Goal: Task Accomplishment & Management: Use online tool/utility

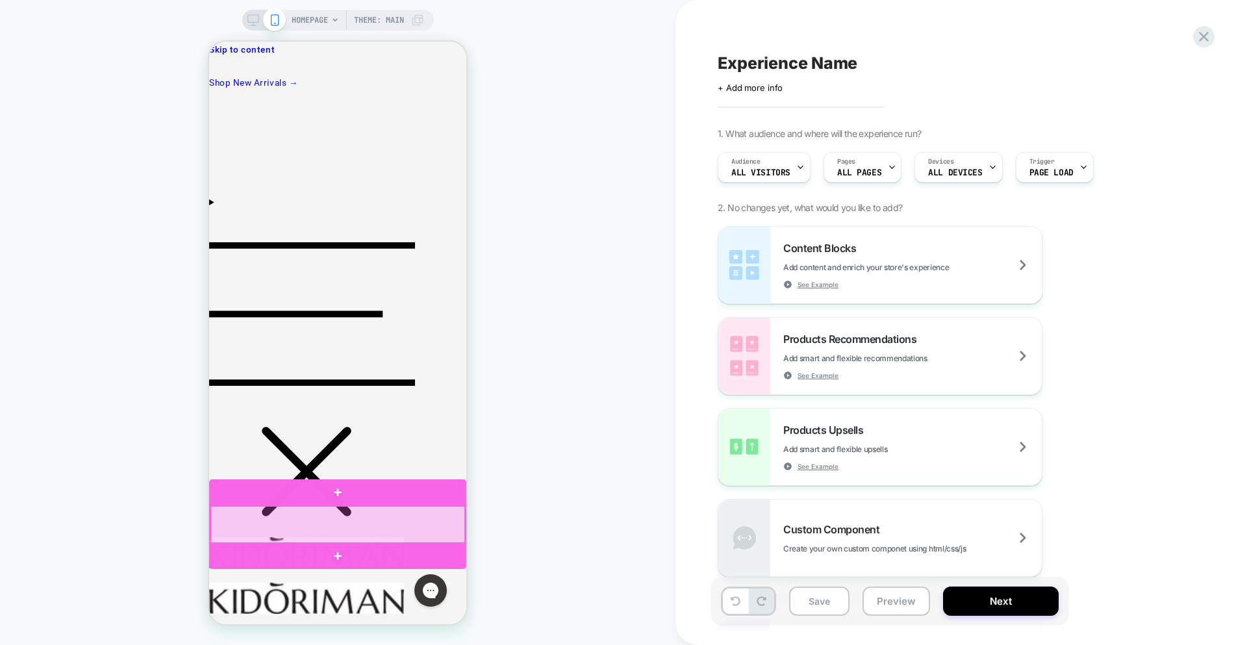
click at [357, 529] on div at bounding box center [337, 524] width 255 height 37
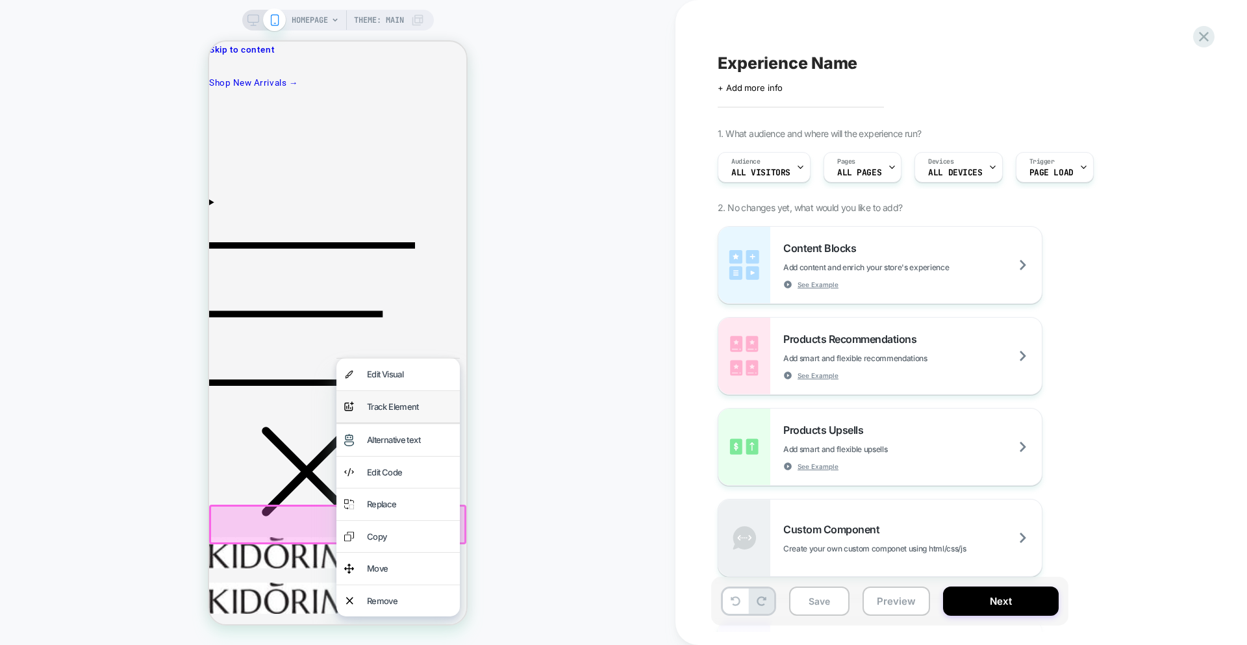
click at [361, 405] on div "analytics-plus-line-svgrepo-com Track Element" at bounding box center [397, 407] width 123 height 32
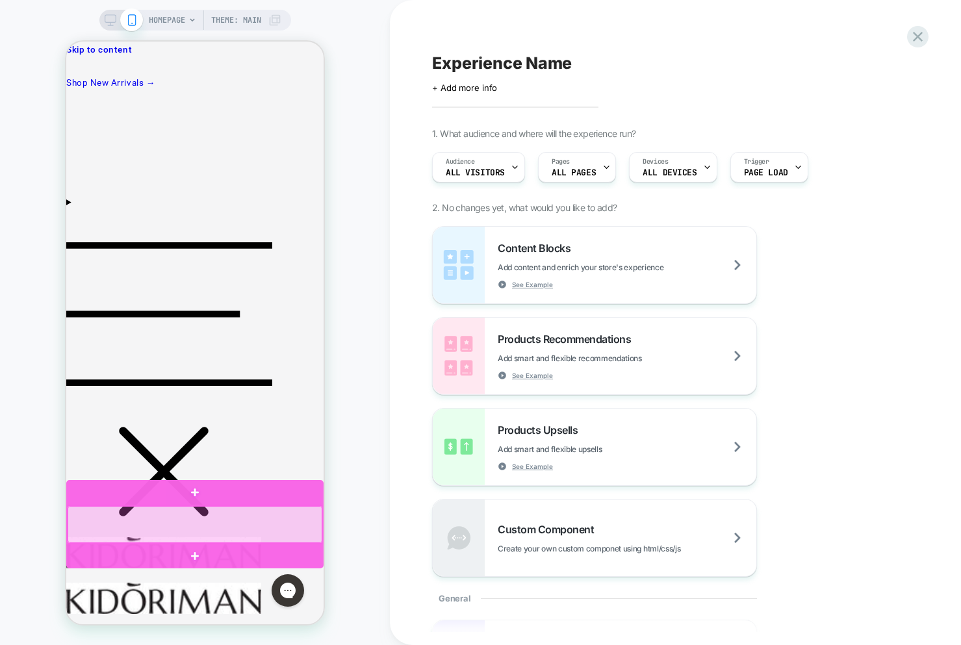
click at [97, 534] on div at bounding box center [195, 524] width 255 height 37
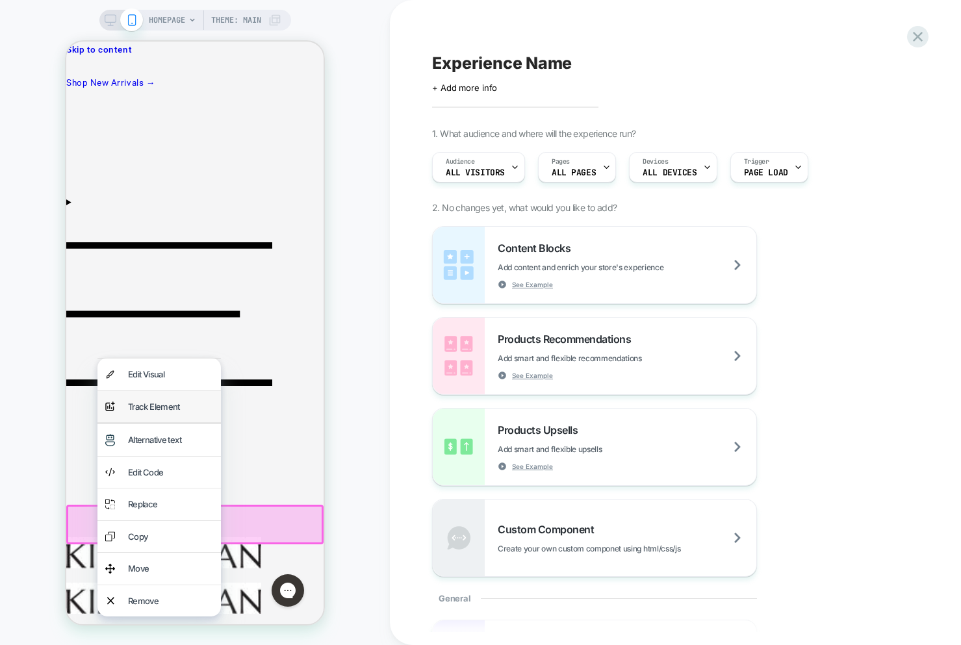
click at [139, 411] on div "Track Element" at bounding box center [170, 407] width 85 height 16
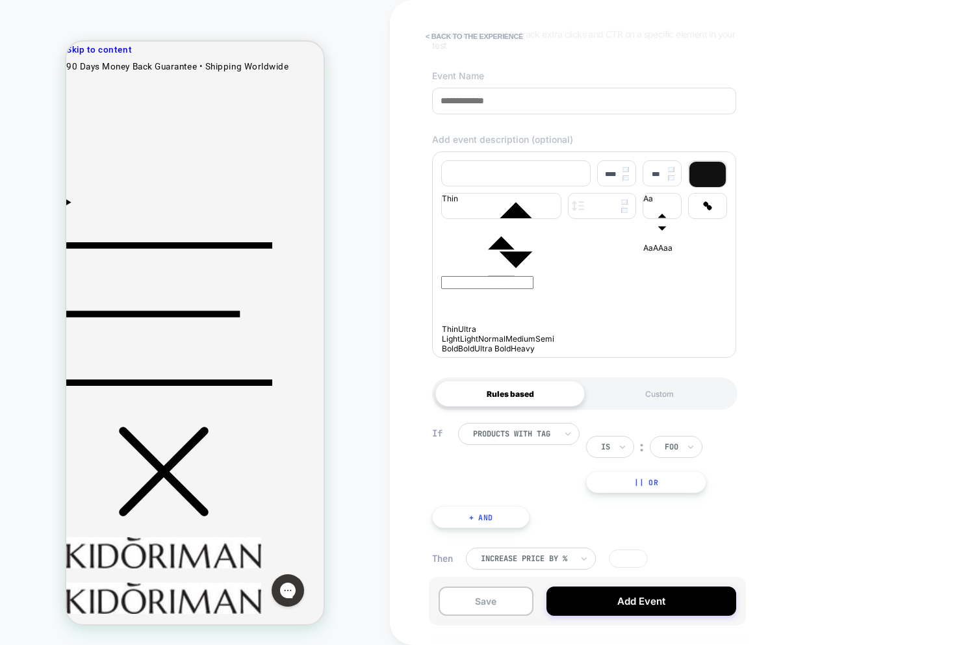
scroll to position [119, 0]
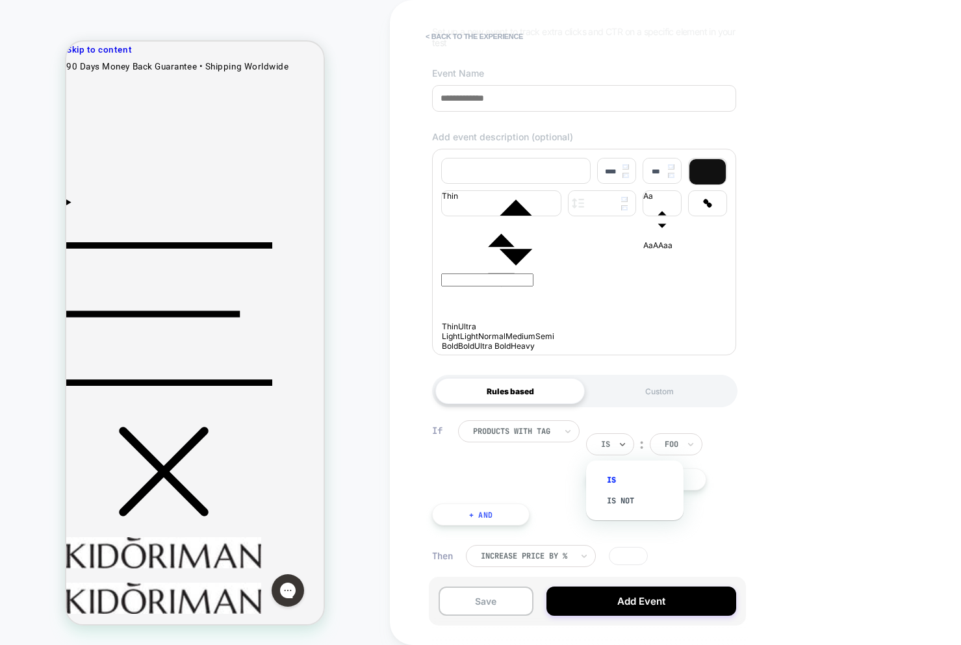
click at [611, 453] on div "Is" at bounding box center [610, 444] width 48 height 22
click at [609, 451] on div "Is" at bounding box center [610, 444] width 48 height 22
click at [668, 446] on input "text" at bounding box center [666, 444] width 5 height 12
click at [810, 420] on div "**********" at bounding box center [676, 322] width 572 height 645
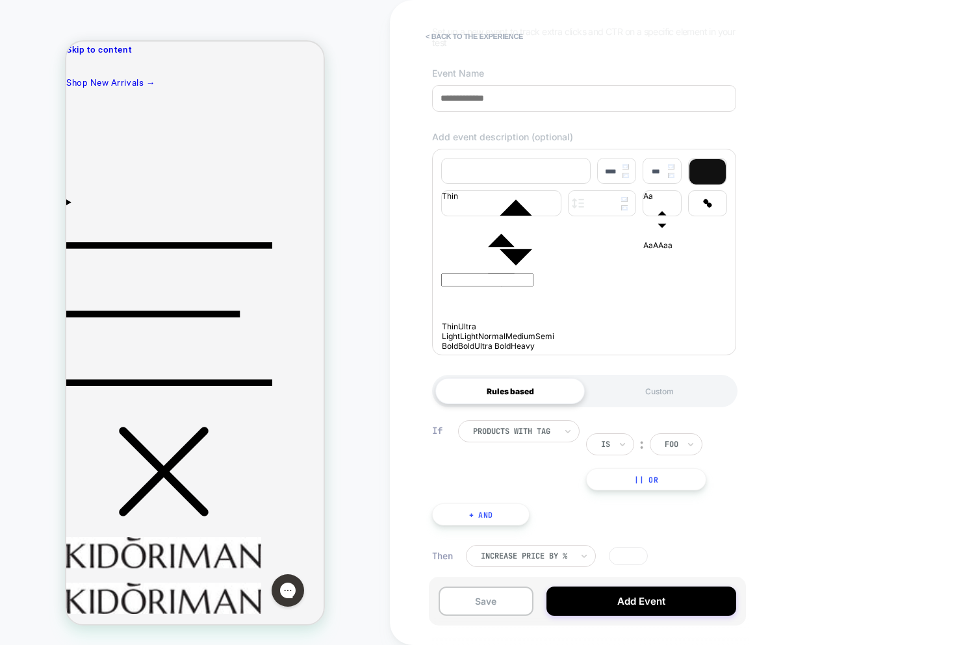
click at [511, 432] on div at bounding box center [514, 431] width 82 height 12
click at [510, 431] on div at bounding box center [514, 431] width 82 height 12
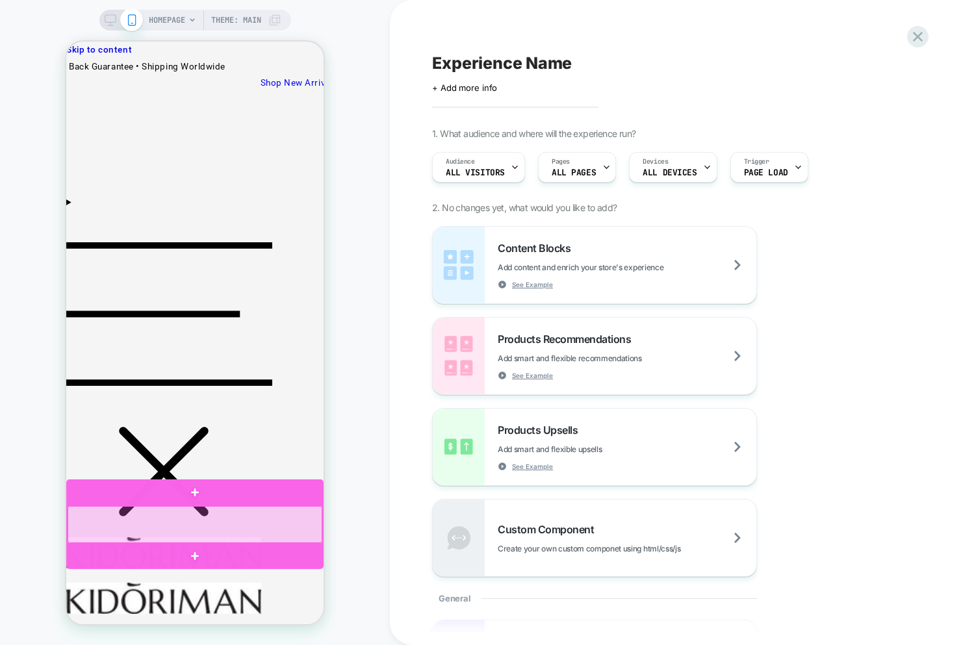
click at [236, 531] on div at bounding box center [195, 524] width 255 height 37
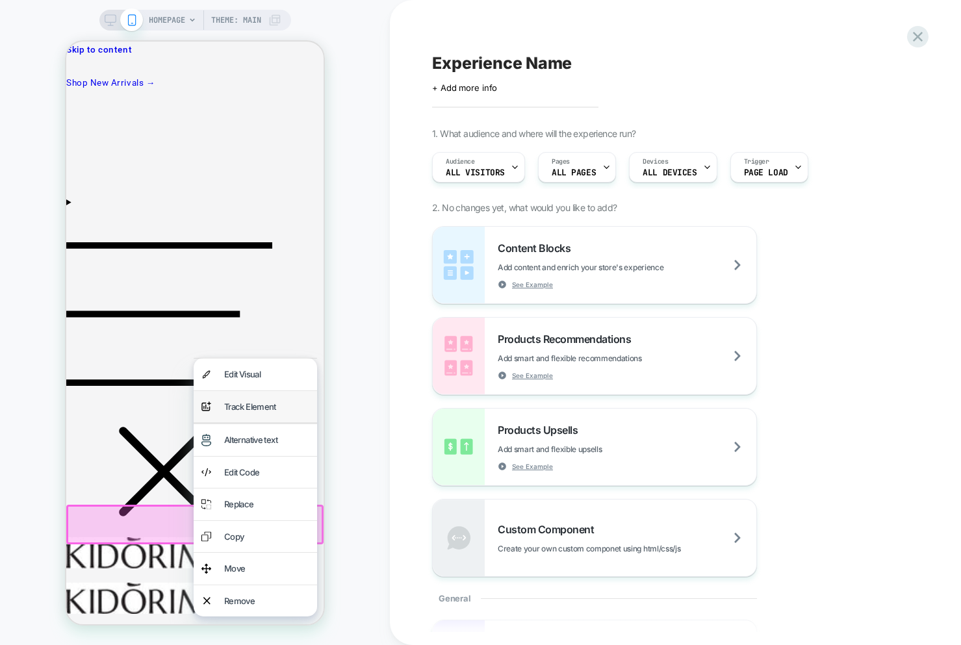
click at [268, 408] on div "Track Element" at bounding box center [266, 407] width 85 height 16
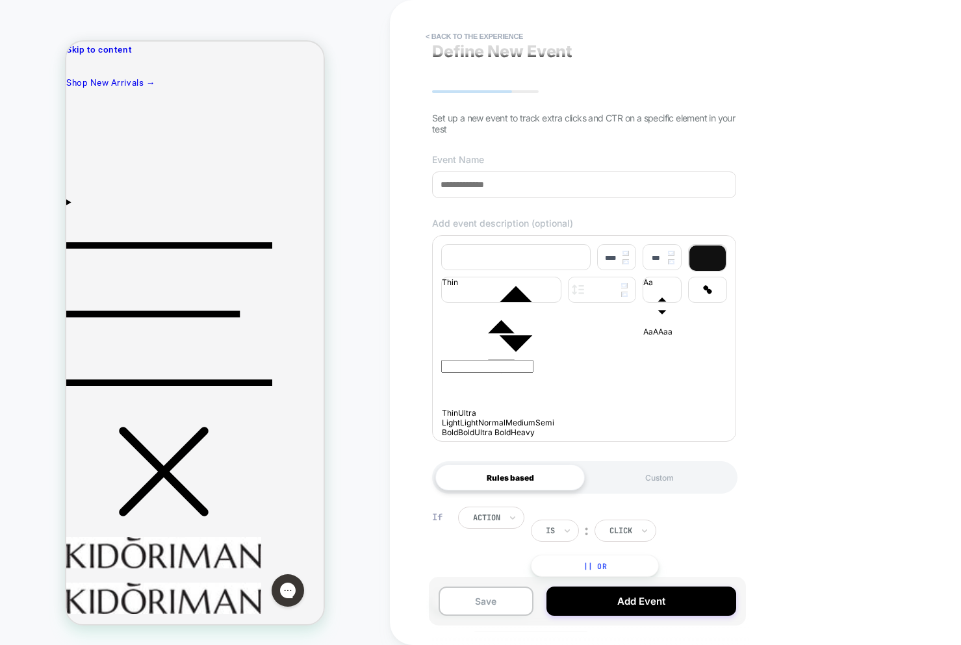
scroll to position [29, 0]
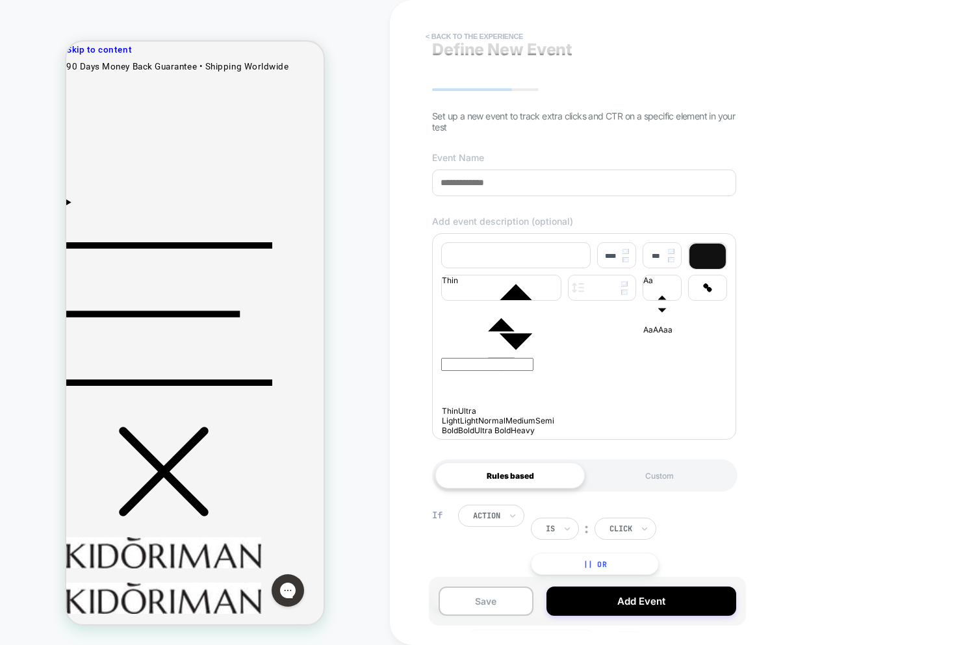
click at [471, 36] on button "< back to the experience" at bounding box center [474, 36] width 110 height 21
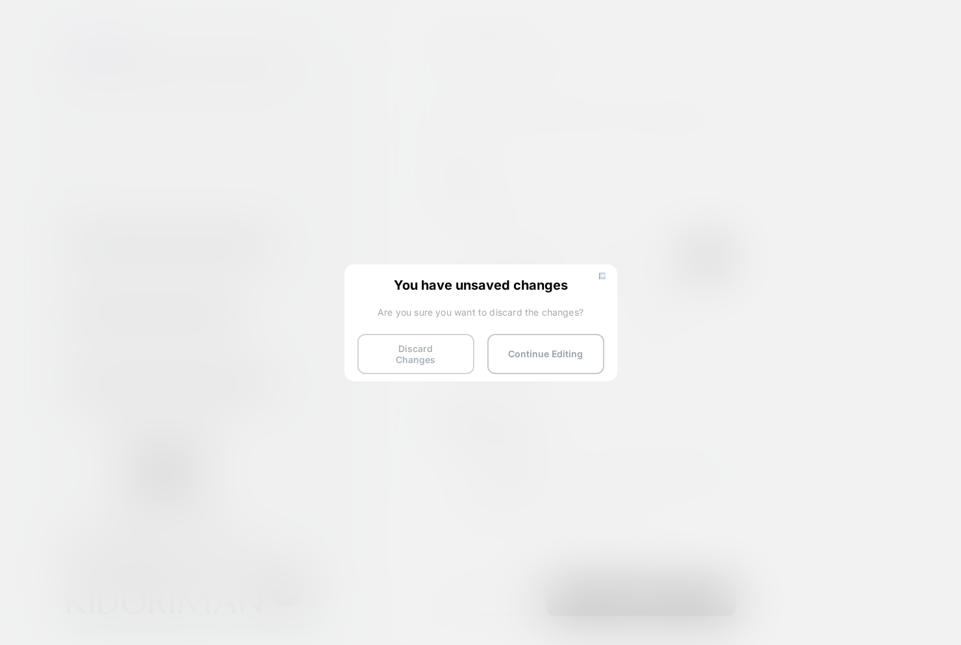
click at [423, 351] on button "Discard Changes" at bounding box center [415, 354] width 117 height 40
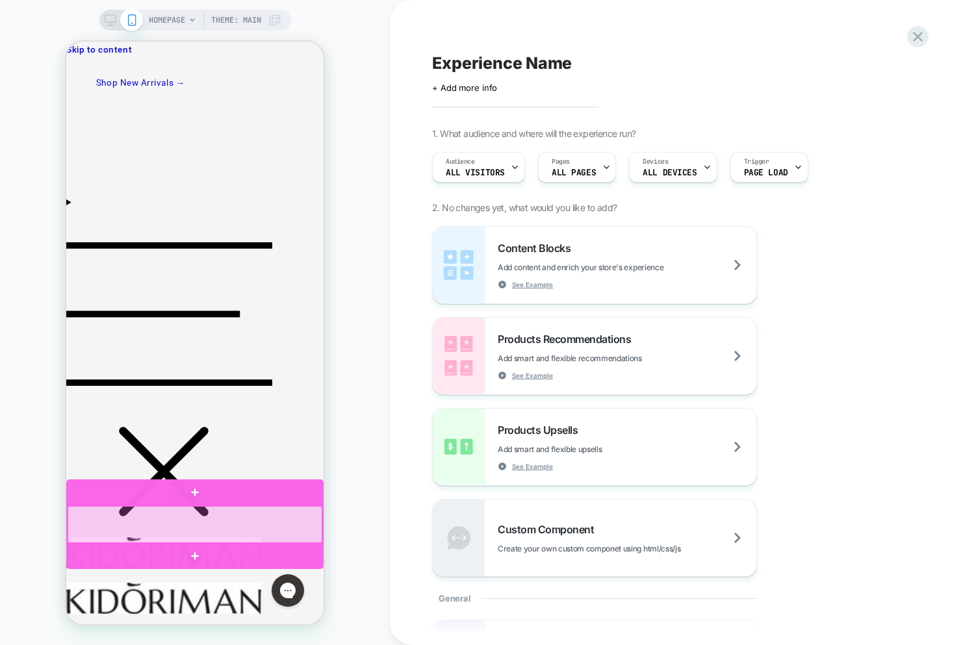
click at [242, 530] on div at bounding box center [195, 524] width 255 height 37
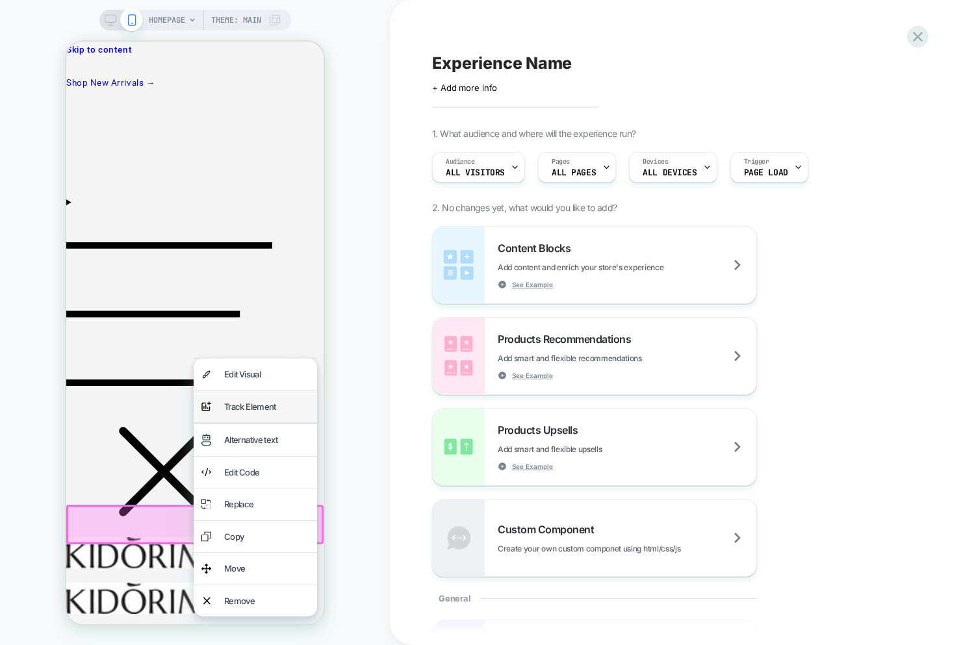
click at [241, 407] on div "Track Element" at bounding box center [266, 407] width 85 height 16
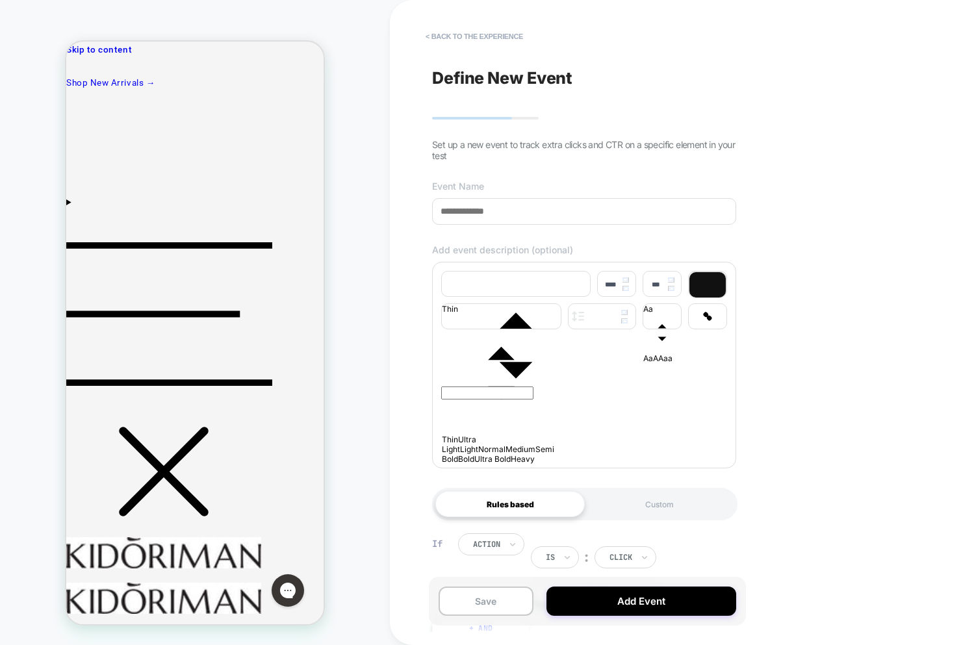
click at [580, 366] on p at bounding box center [584, 362] width 286 height 7
type input "****"
drag, startPoint x: 501, startPoint y: 328, endPoint x: 510, endPoint y: 325, distance: 10.1
click at [502, 327] on icon "fontWeight" at bounding box center [501, 373] width 119 height 119
click at [512, 324] on icon "fontWeight" at bounding box center [501, 373] width 119 height 119
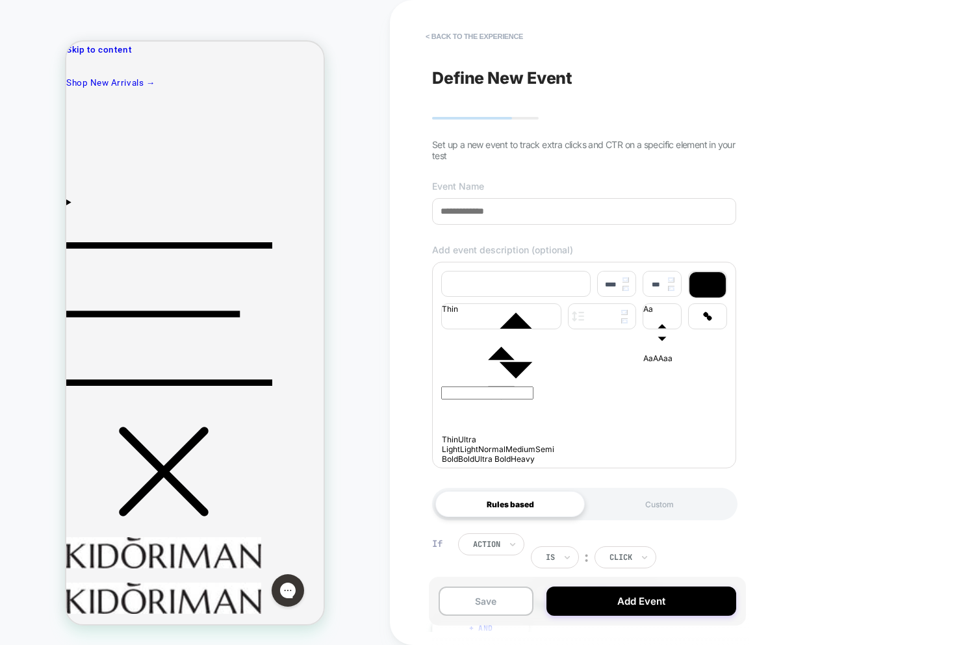
drag, startPoint x: 516, startPoint y: 277, endPoint x: 523, endPoint y: 318, distance: 41.5
click at [515, 280] on icon "font" at bounding box center [516, 345] width 148 height 148
click at [707, 290] on div at bounding box center [707, 284] width 36 height 25
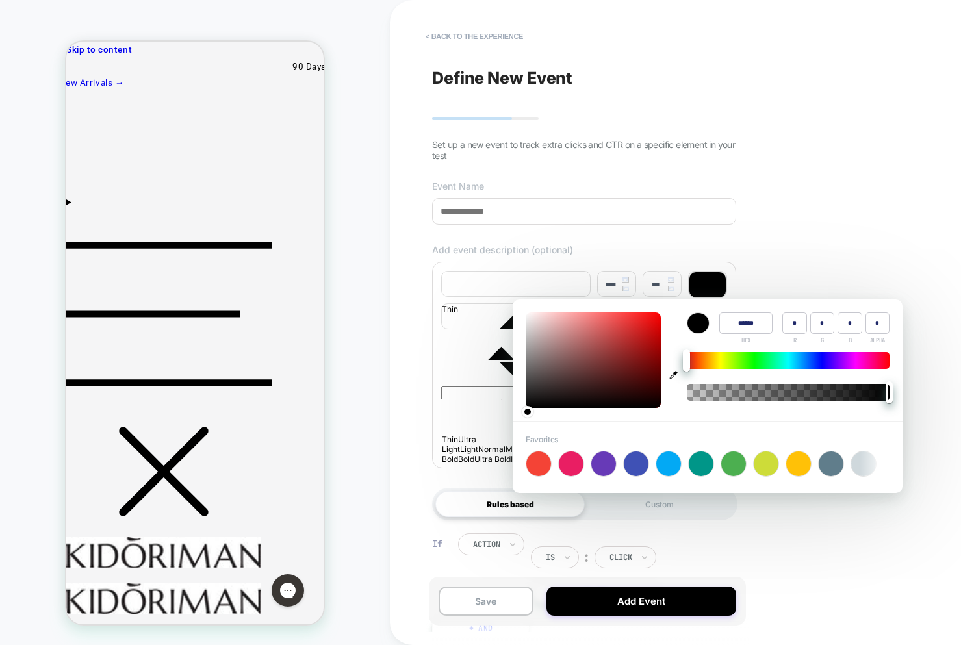
drag, startPoint x: 694, startPoint y: 321, endPoint x: 706, endPoint y: 321, distance: 12.3
click at [694, 321] on div at bounding box center [697, 323] width 21 height 20
drag, startPoint x: 448, startPoint y: 383, endPoint x: 484, endPoint y: 370, distance: 38.0
click at [456, 379] on div "﻿" at bounding box center [584, 405] width 286 height 104
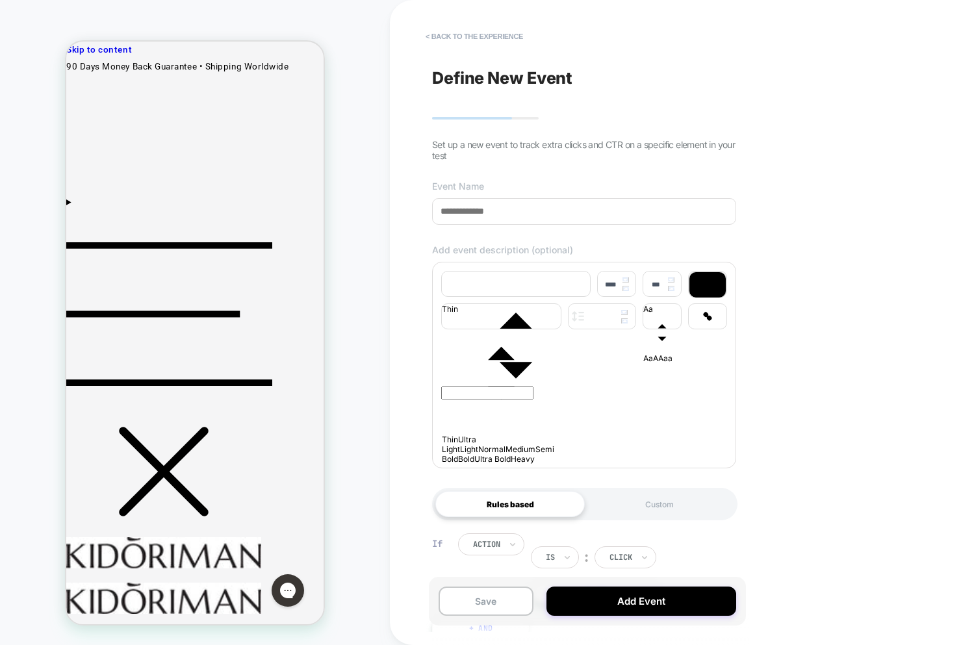
drag, startPoint x: 485, startPoint y: 368, endPoint x: 502, endPoint y: 367, distance: 16.9
click at [490, 366] on p "﻿" at bounding box center [584, 362] width 286 height 7
drag, startPoint x: 554, startPoint y: 373, endPoint x: 575, endPoint y: 409, distance: 41.3
click at [557, 377] on div "﻿" at bounding box center [584, 405] width 286 height 104
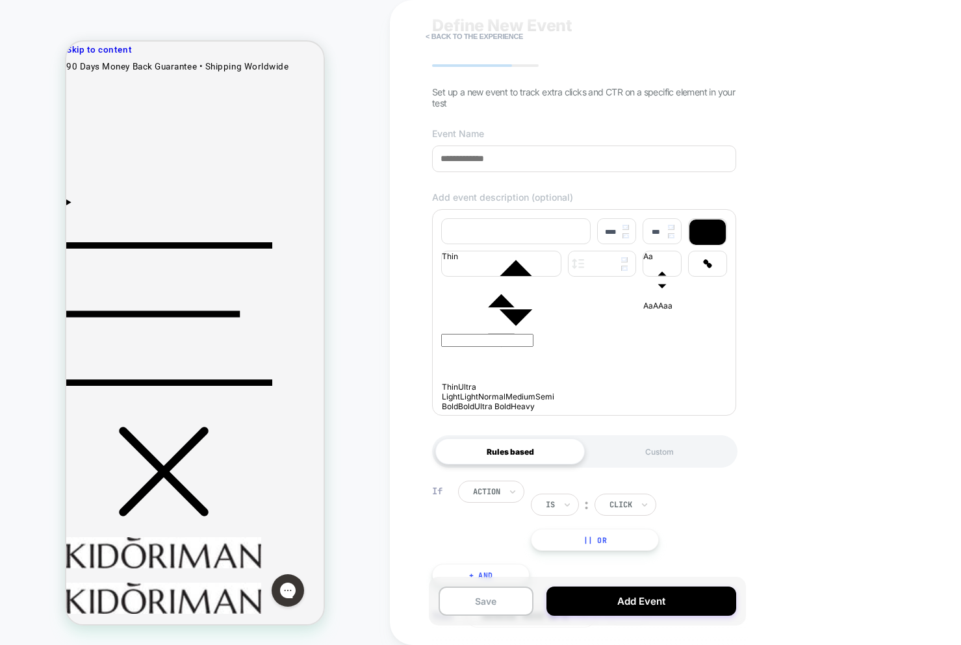
scroll to position [114, 0]
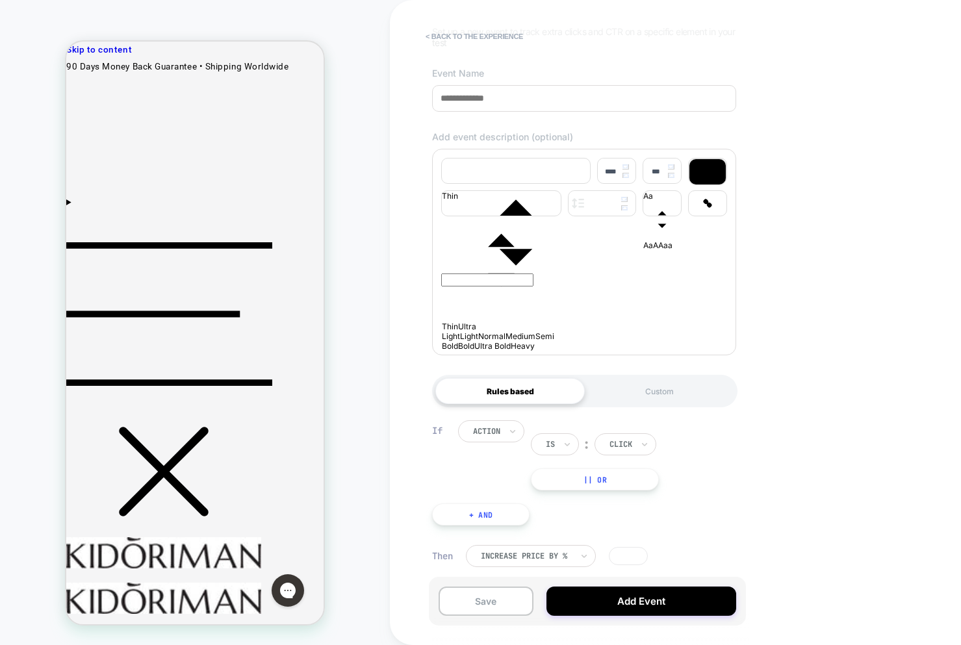
drag, startPoint x: 532, startPoint y: 344, endPoint x: 420, endPoint y: 310, distance: 117.3
click at [420, 310] on div "**********" at bounding box center [676, 322] width 572 height 645
click at [489, 327] on div "﻿" at bounding box center [584, 292] width 286 height 104
click at [505, 427] on div "action" at bounding box center [491, 431] width 66 height 22
click at [495, 463] on div "action" at bounding box center [513, 467] width 84 height 21
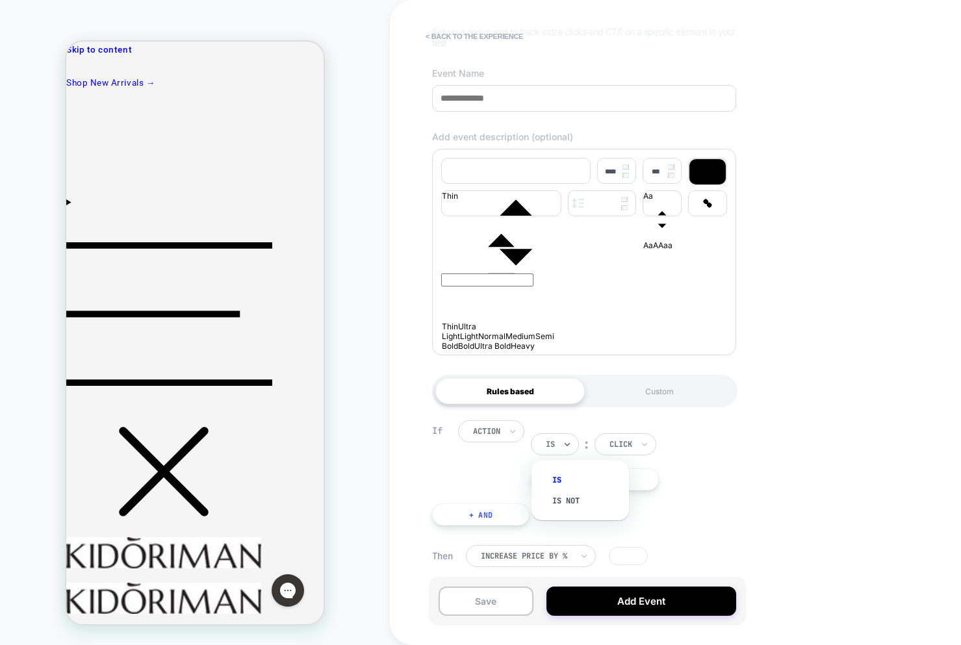
click at [557, 446] on div "Is" at bounding box center [555, 444] width 48 height 22
click at [479, 429] on div at bounding box center [486, 431] width 27 height 12
drag, startPoint x: 673, startPoint y: 452, endPoint x: 659, endPoint y: 451, distance: 13.7
click at [669, 452] on div "Is ︰ click" at bounding box center [604, 444] width 147 height 22
click at [645, 448] on icon at bounding box center [644, 444] width 9 height 13
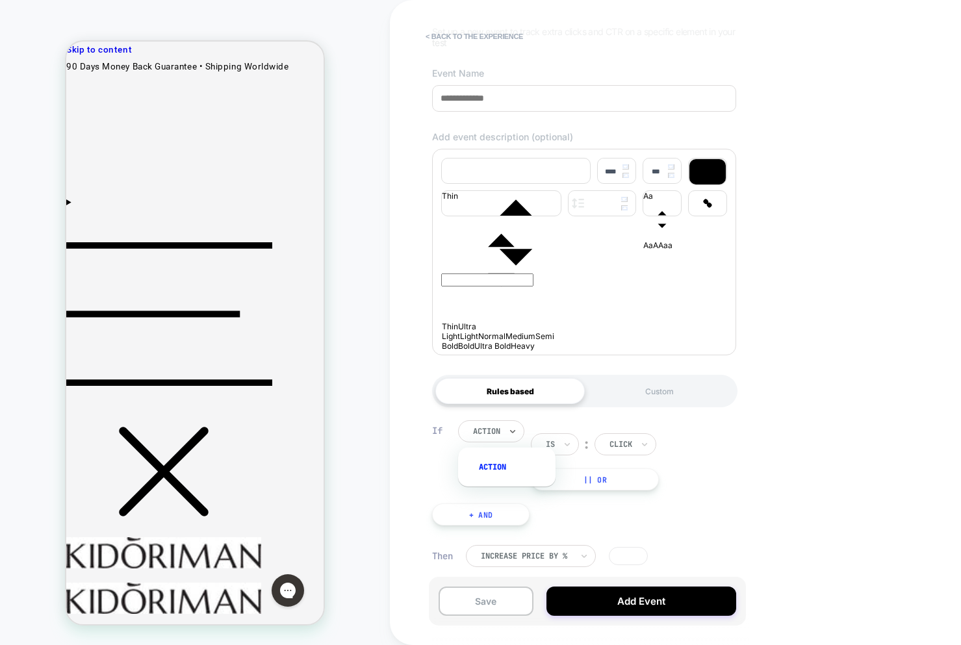
click at [488, 426] on div at bounding box center [486, 431] width 27 height 12
drag, startPoint x: 549, startPoint y: 446, endPoint x: 595, endPoint y: 438, distance: 46.7
click at [550, 446] on input "text" at bounding box center [548, 444] width 5 height 12
click at [623, 440] on div at bounding box center [620, 444] width 23 height 12
drag, startPoint x: 500, startPoint y: 429, endPoint x: 552, endPoint y: 444, distance: 54.1
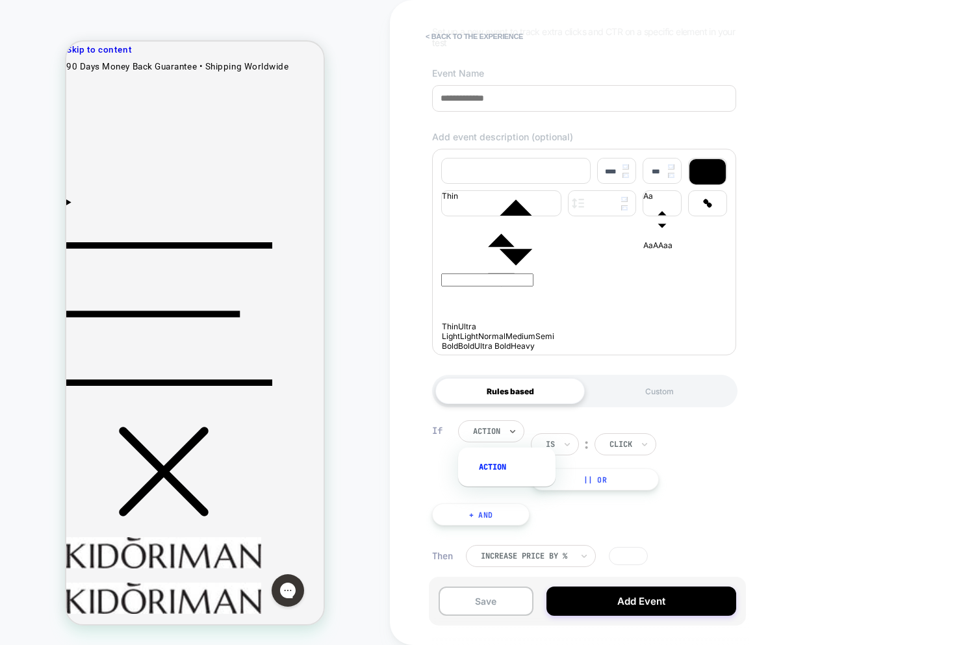
click at [501, 430] on div "action" at bounding box center [486, 431] width 30 height 14
drag, startPoint x: 555, startPoint y: 444, endPoint x: 613, endPoint y: 444, distance: 57.8
click at [560, 444] on div "Is" at bounding box center [555, 444] width 48 height 22
click at [625, 444] on div at bounding box center [620, 444] width 23 height 12
click at [548, 446] on input "text" at bounding box center [548, 444] width 5 height 12
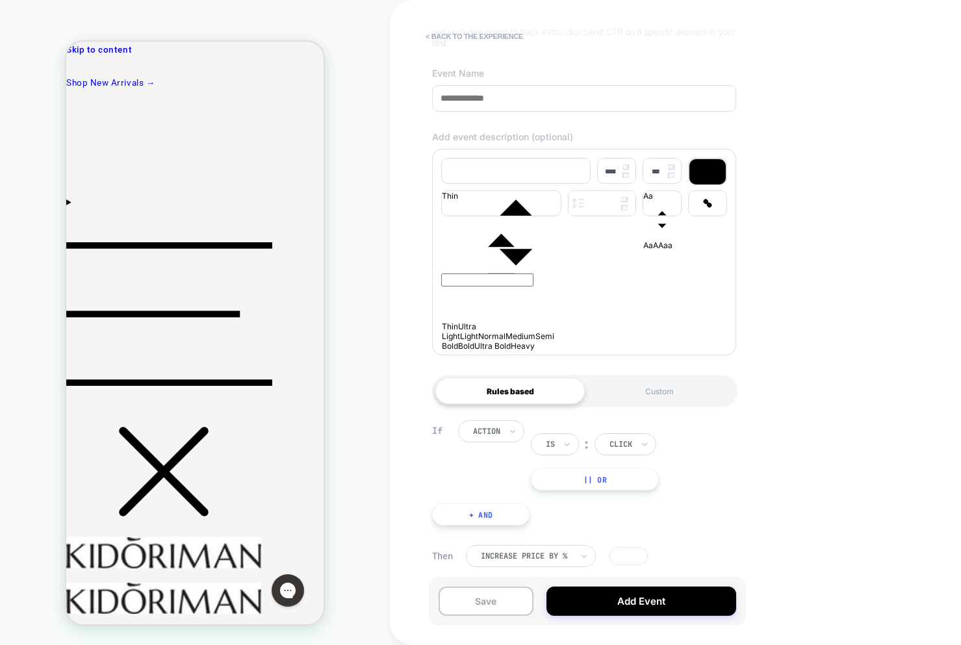
drag, startPoint x: 485, startPoint y: 479, endPoint x: 522, endPoint y: 481, distance: 37.0
click at [486, 479] on div "action Is ︰ click || Or" at bounding box center [599, 455] width 283 height 70
click at [568, 455] on div at bounding box center [566, 444] width 9 height 21
click at [501, 438] on div "action" at bounding box center [486, 431] width 30 height 14
click at [575, 446] on div "Is" at bounding box center [555, 444] width 48 height 22
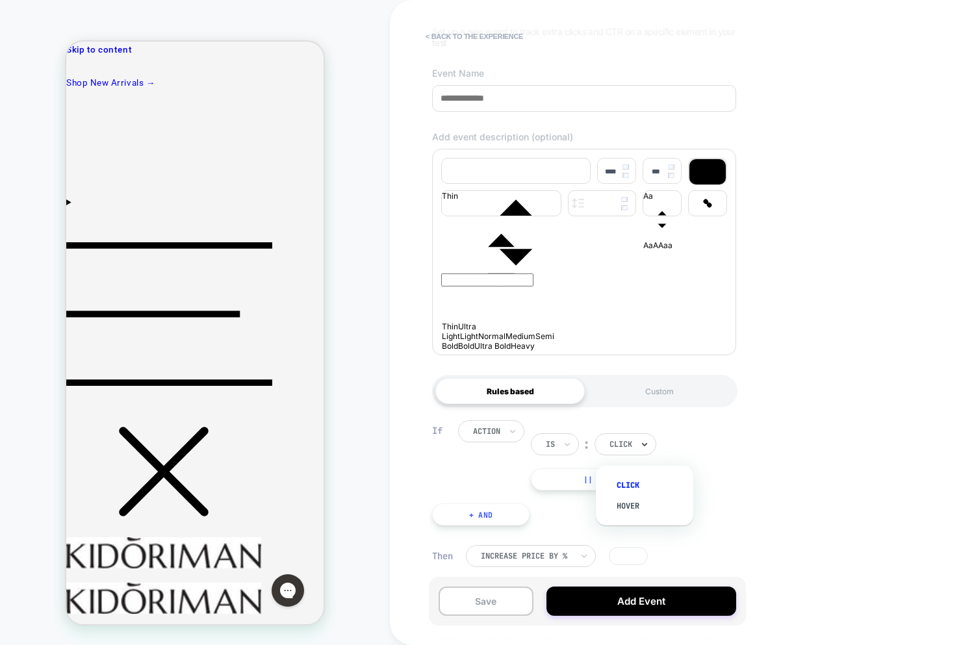
click at [644, 451] on icon at bounding box center [644, 444] width 9 height 13
click at [699, 451] on div "action Is ︰ click || Or" at bounding box center [599, 455] width 283 height 70
click at [477, 42] on button "< back to the experience" at bounding box center [474, 36] width 110 height 21
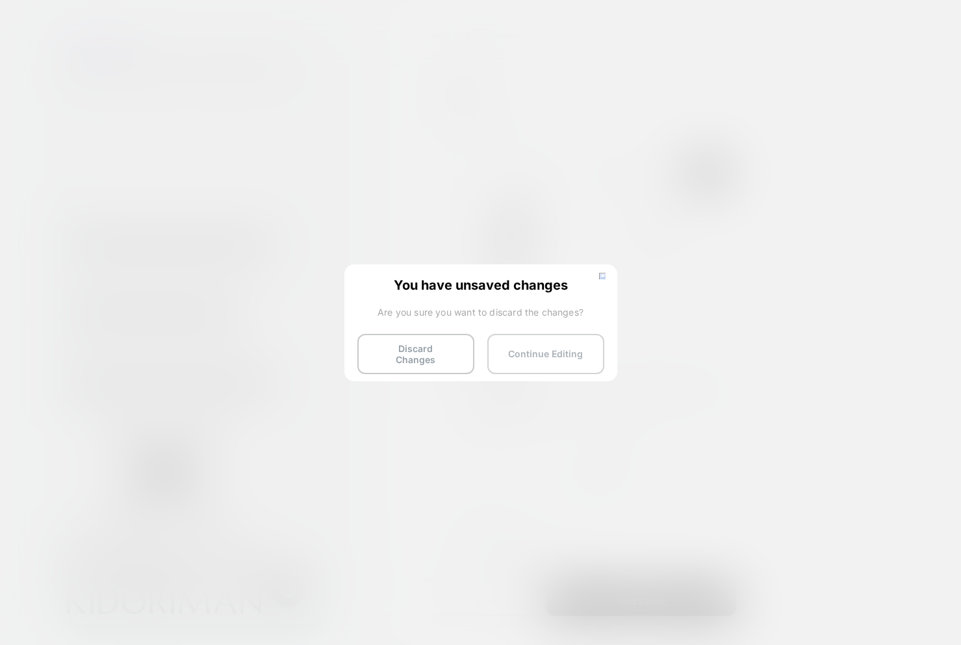
click at [527, 353] on button "Continue Editing" at bounding box center [545, 354] width 117 height 40
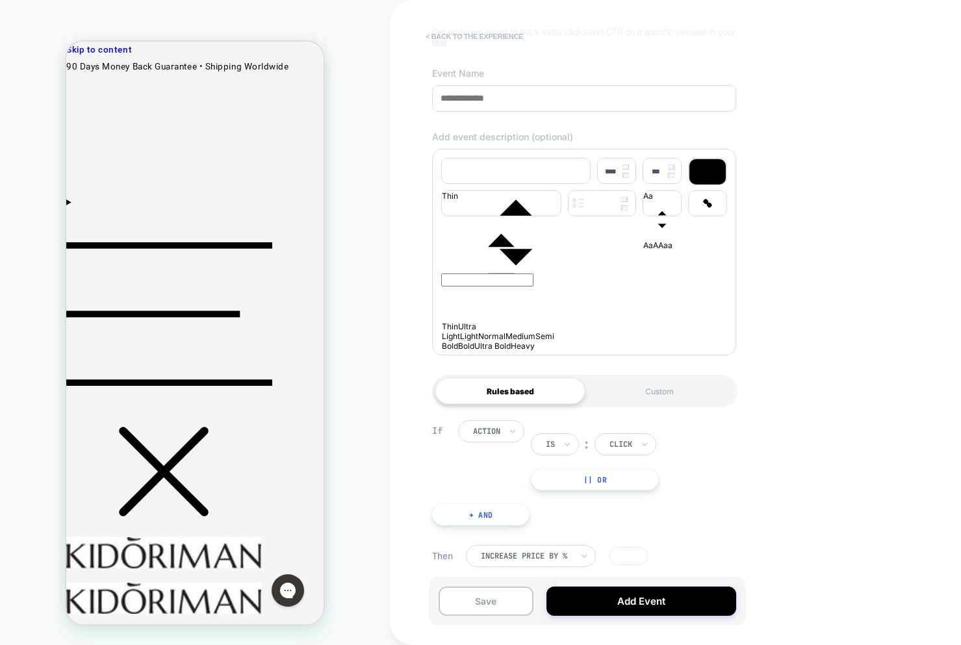
click at [453, 40] on button "< back to the experience" at bounding box center [474, 36] width 110 height 21
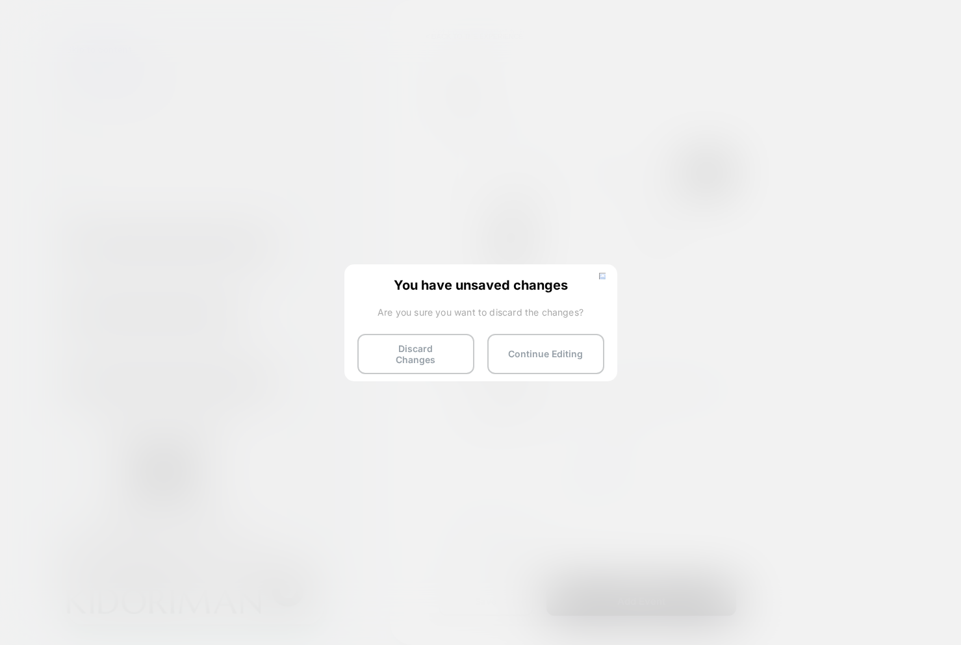
click at [414, 353] on button "Discard Changes" at bounding box center [415, 354] width 117 height 40
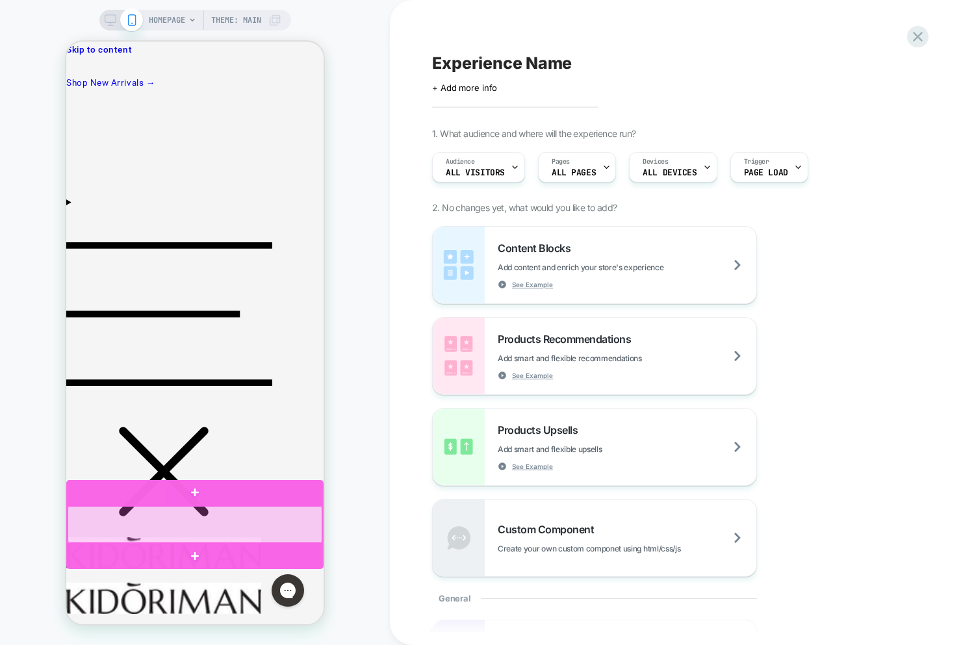
click at [248, 530] on div at bounding box center [195, 524] width 255 height 37
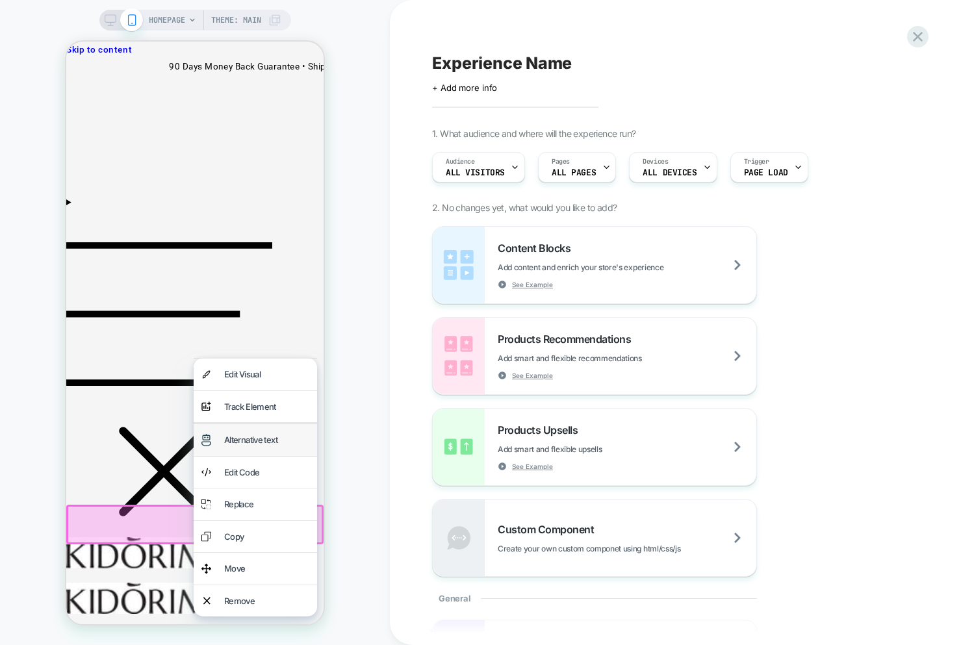
click at [258, 445] on div "Alternative text" at bounding box center [266, 440] width 85 height 16
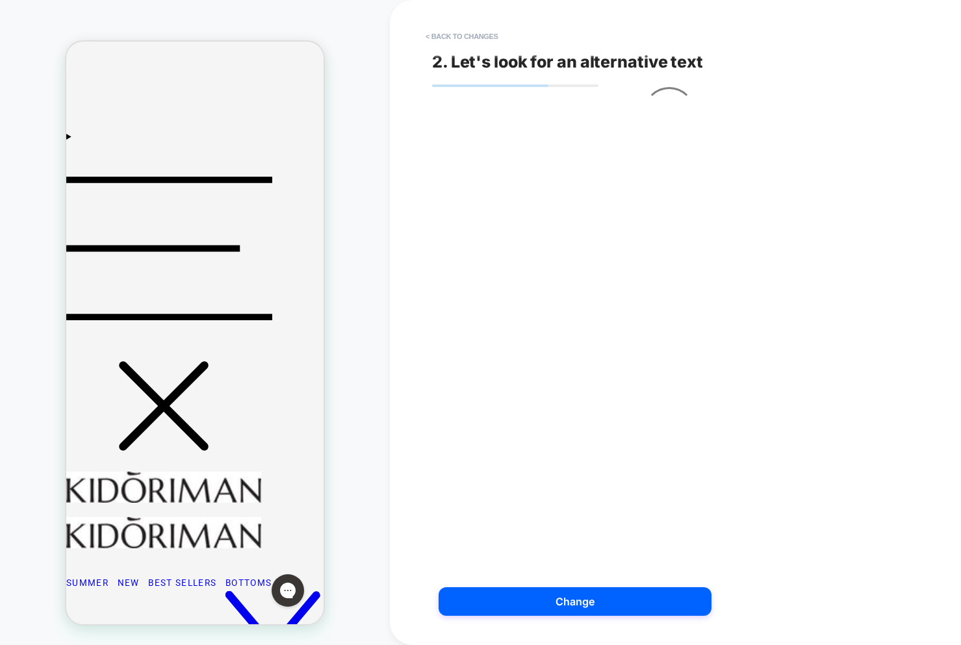
scroll to position [192, 0]
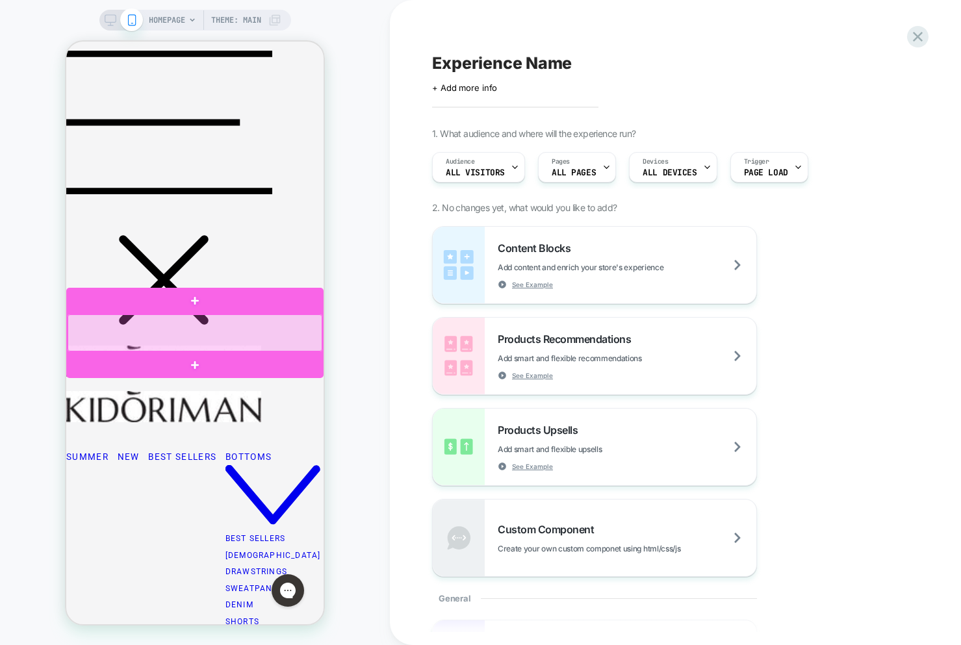
click at [246, 335] on div at bounding box center [195, 332] width 255 height 37
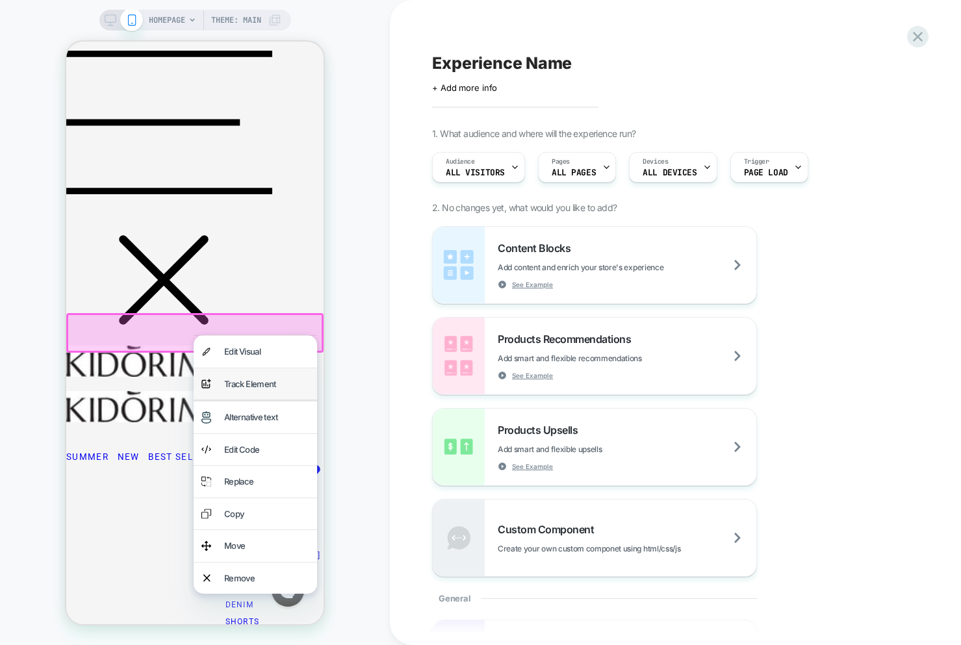
click at [257, 385] on div "Track Element" at bounding box center [266, 384] width 85 height 16
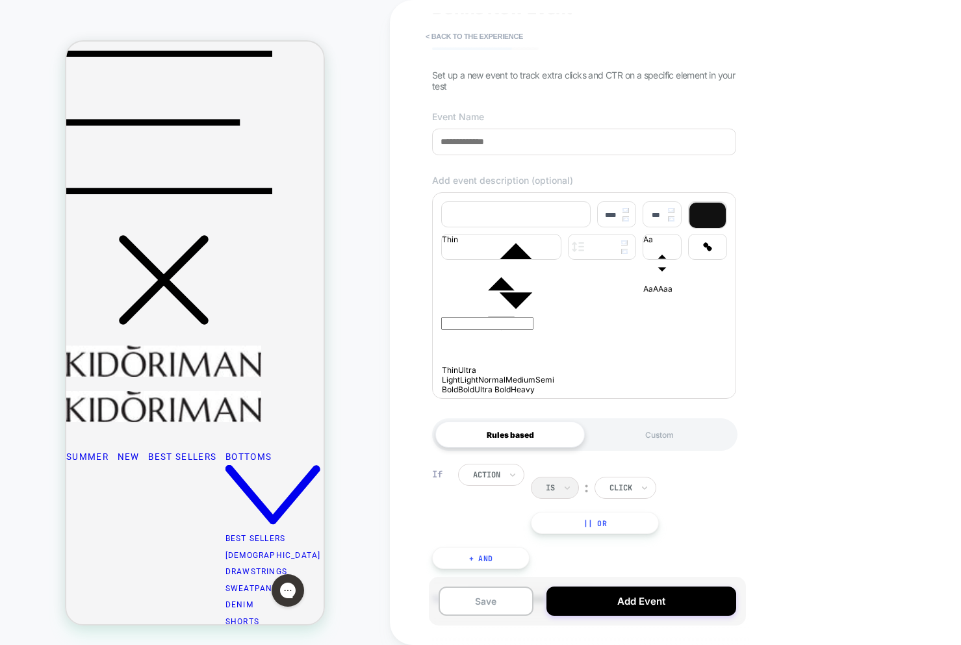
scroll to position [119, 0]
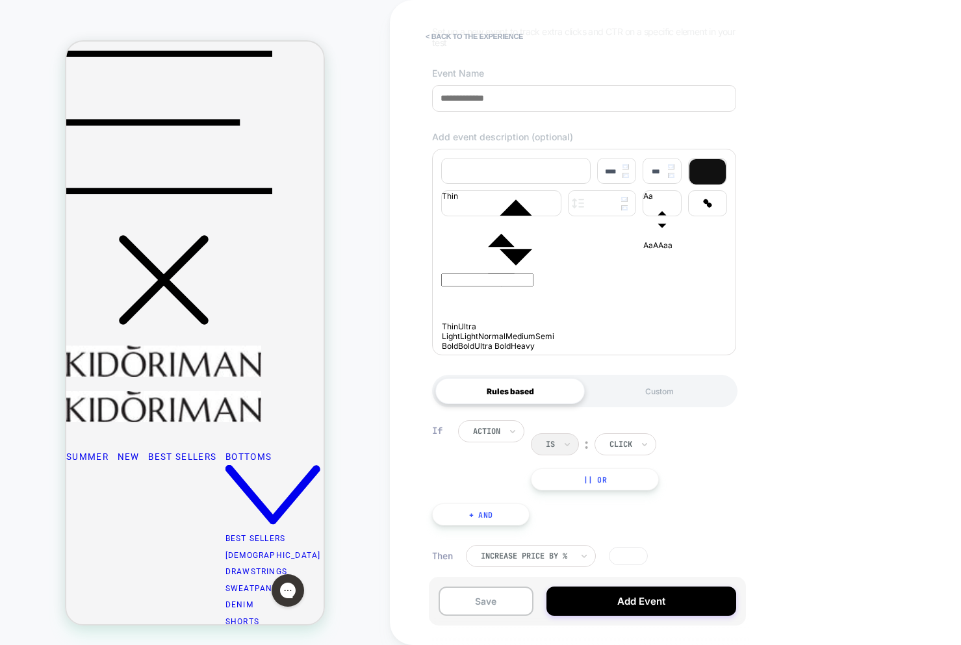
click at [552, 442] on div "Is ︰ click" at bounding box center [604, 444] width 147 height 22
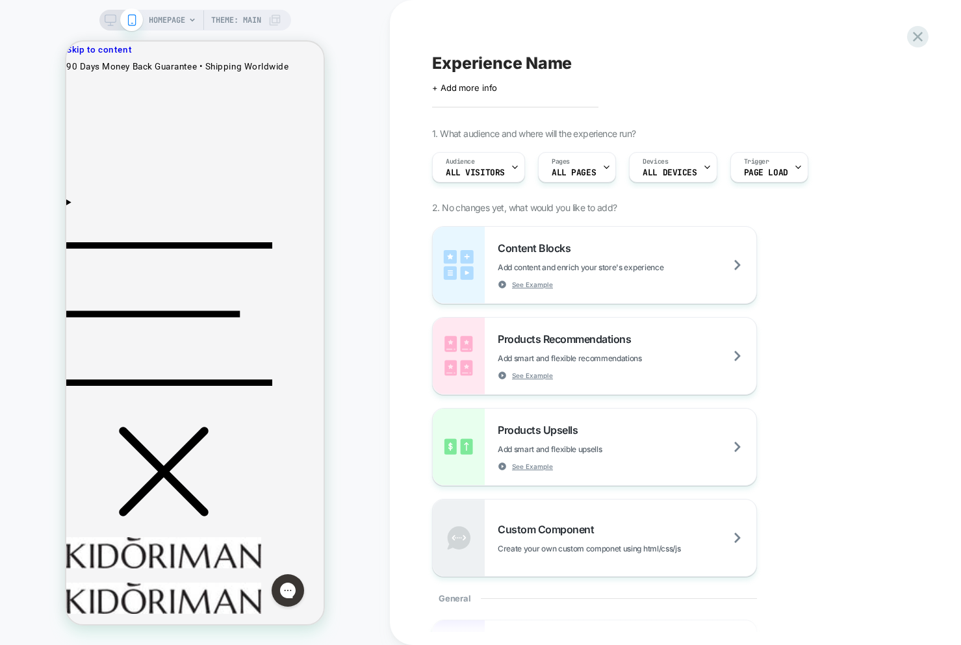
scroll to position [0, 0]
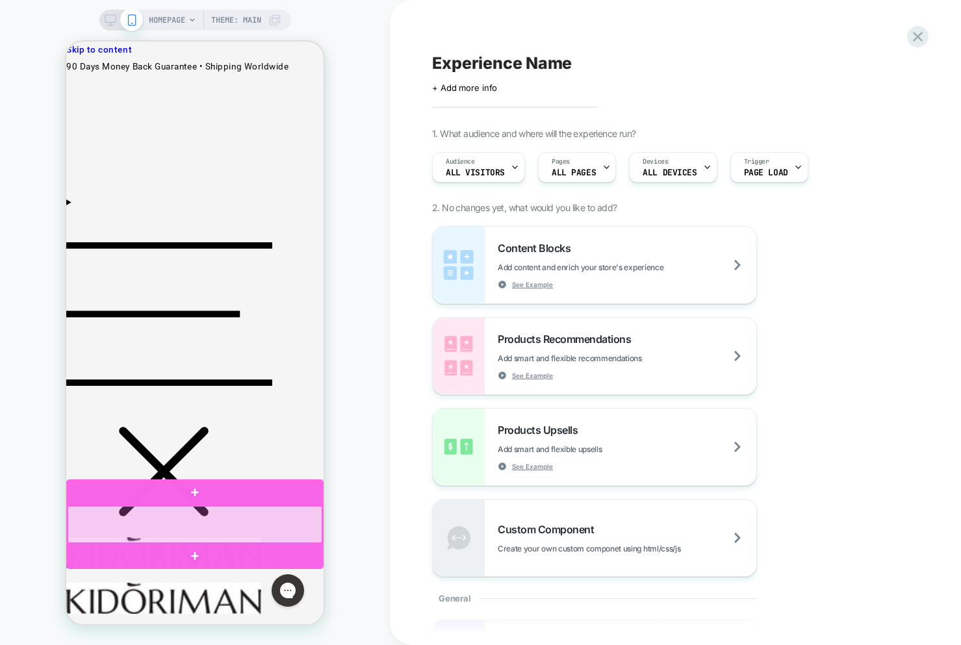
click at [242, 531] on div at bounding box center [195, 524] width 255 height 37
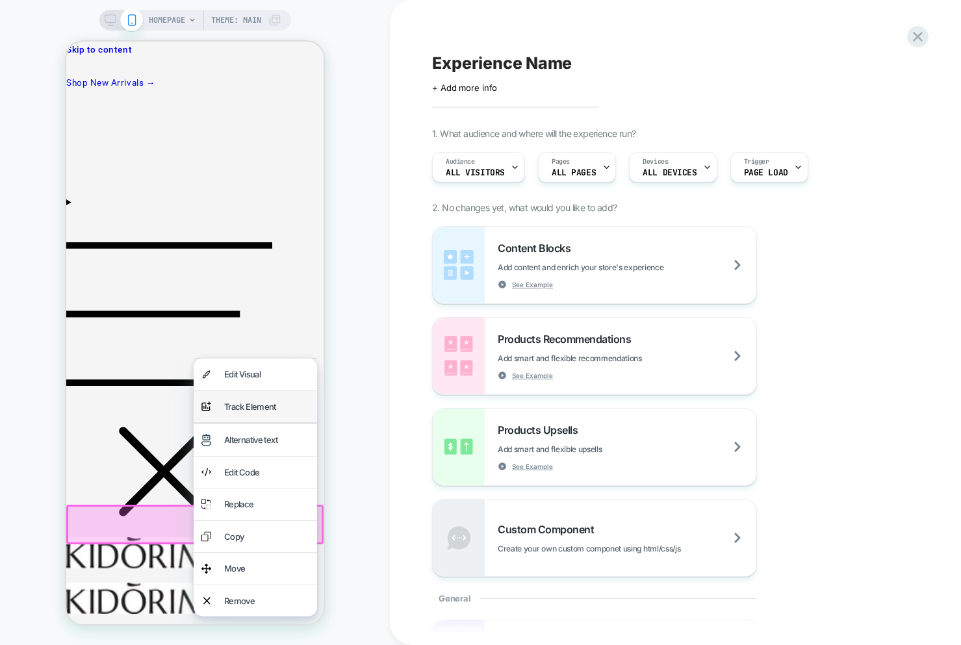
click at [221, 417] on div "analytics-plus-line-svgrepo-com Track Element" at bounding box center [255, 407] width 123 height 32
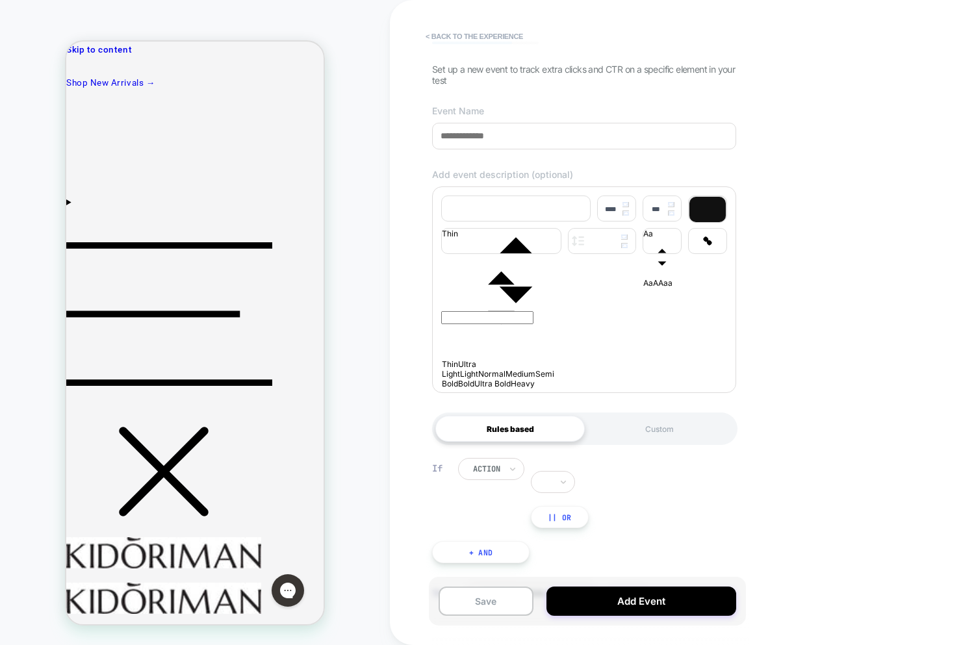
scroll to position [119, 0]
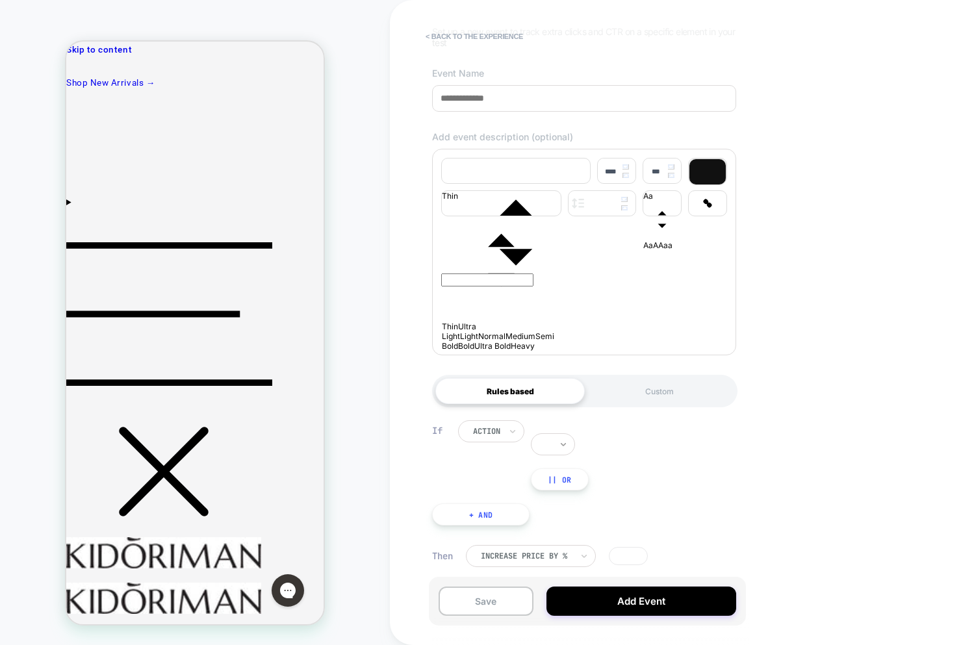
click at [565, 449] on icon at bounding box center [563, 444] width 9 height 13
click at [494, 442] on div "action || Or" at bounding box center [599, 455] width 283 height 70
click at [557, 446] on div at bounding box center [553, 444] width 44 height 22
click at [690, 460] on div "action option click focused, 1 of 2. 2 results available. Use Up and Down to ch…" at bounding box center [599, 455] width 283 height 70
click at [493, 437] on div "action" at bounding box center [486, 431] width 30 height 14
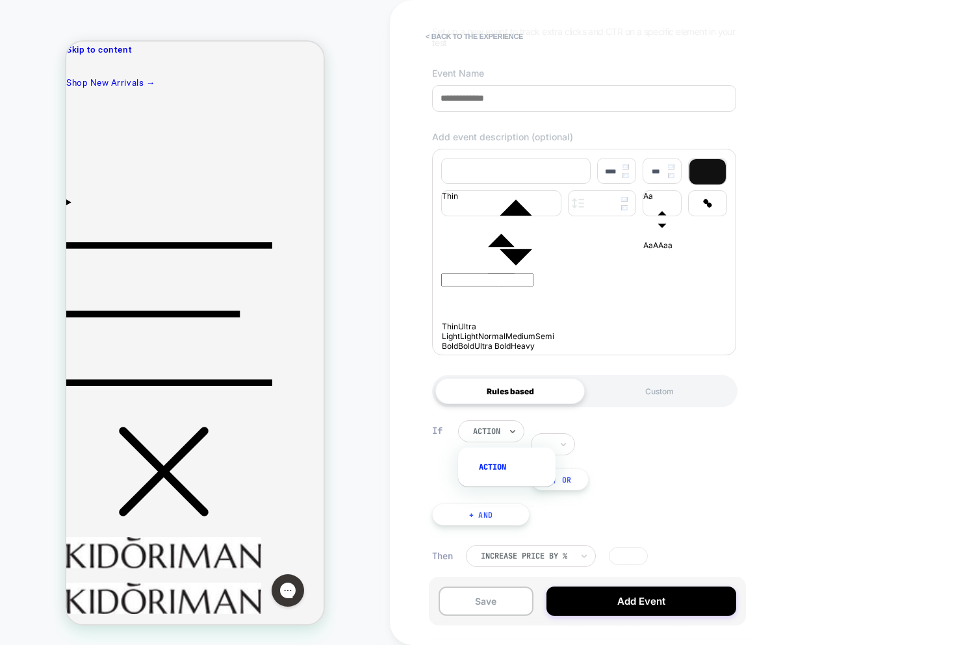
click at [495, 464] on div "action" at bounding box center [513, 467] width 84 height 21
click at [470, 425] on div "action" at bounding box center [491, 431] width 66 height 22
click at [486, 460] on div "action" at bounding box center [513, 467] width 84 height 21
click at [567, 441] on icon at bounding box center [563, 444] width 9 height 13
drag, startPoint x: 641, startPoint y: 442, endPoint x: 593, endPoint y: 434, distance: 48.7
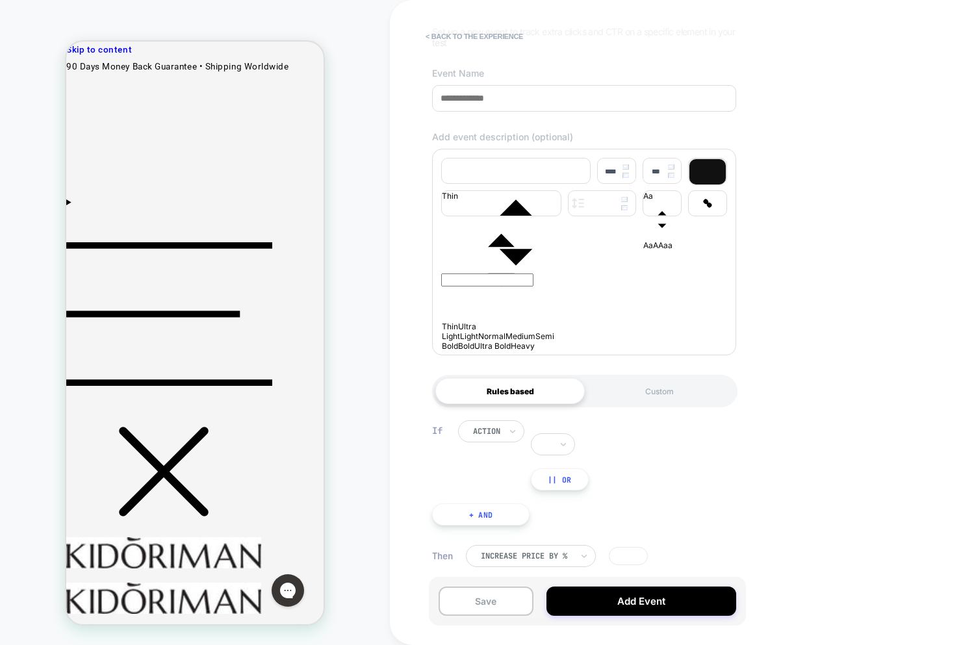
click at [640, 442] on div "action || Or" at bounding box center [599, 455] width 283 height 70
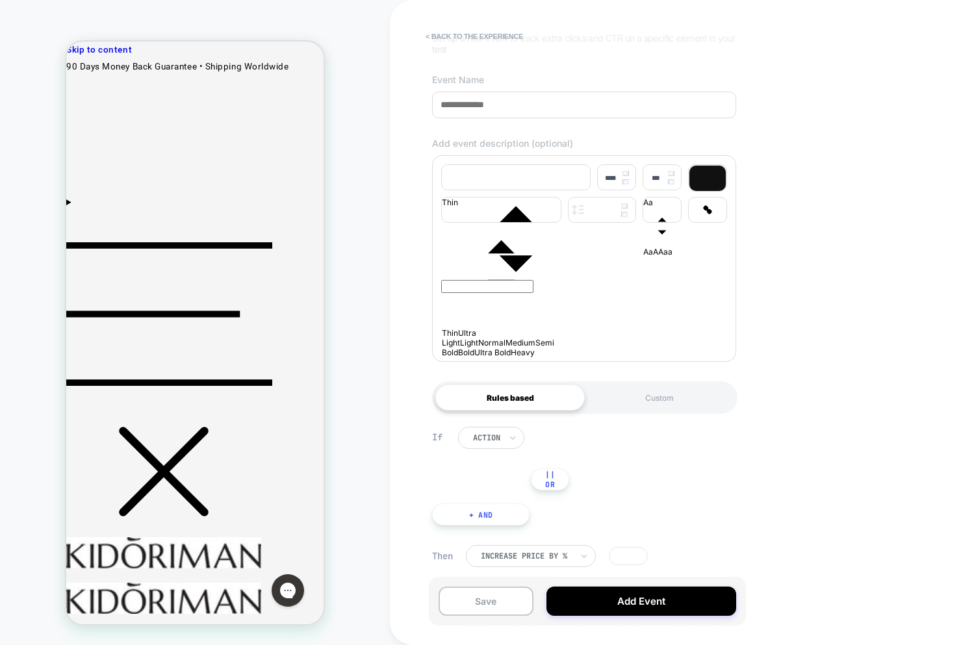
scroll to position [113, 0]
click at [509, 436] on icon at bounding box center [512, 437] width 9 height 13
click at [592, 444] on div "action || Or" at bounding box center [599, 459] width 283 height 64
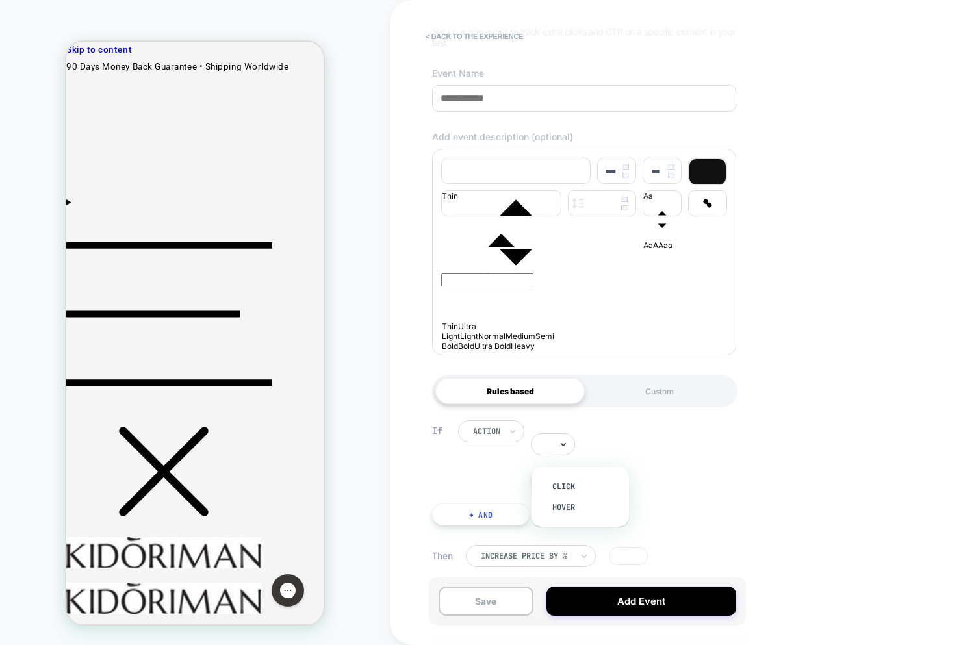
click at [559, 449] on icon at bounding box center [563, 444] width 9 height 13
click at [647, 452] on div "action || Or" at bounding box center [599, 455] width 283 height 70
click at [559, 451] on div at bounding box center [553, 444] width 44 height 22
click at [486, 433] on div at bounding box center [486, 431] width 27 height 12
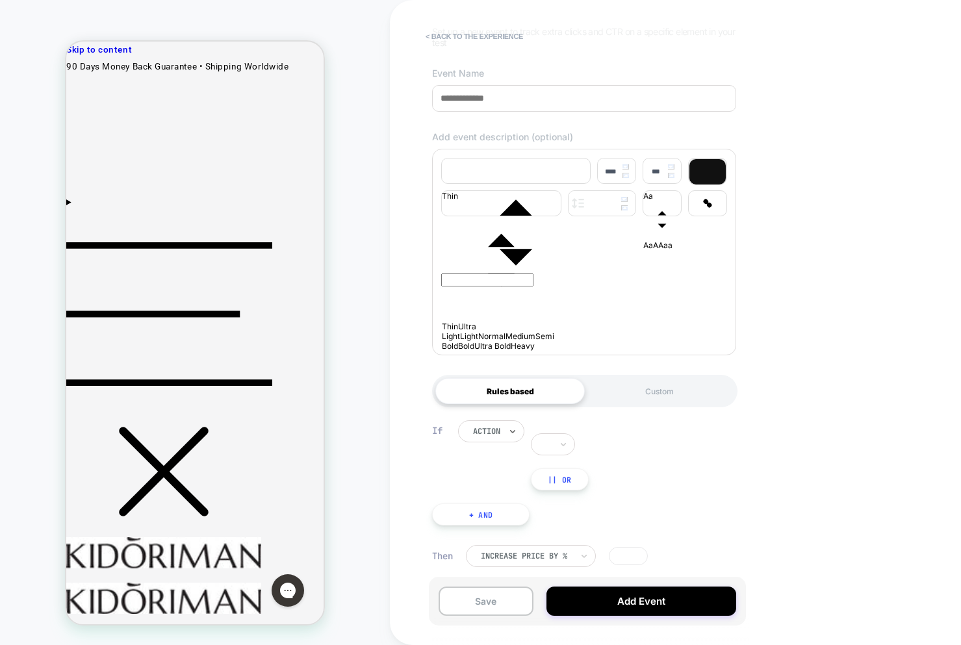
click at [497, 487] on div "Select is focused ,type to refine list, press Down to open the menu, action || …" at bounding box center [599, 455] width 283 height 70
click at [642, 400] on div "Custom" at bounding box center [658, 391] width 149 height 26
click at [518, 393] on div "Rules based" at bounding box center [509, 391] width 149 height 26
click at [448, 35] on button "< back to the experience" at bounding box center [474, 36] width 110 height 21
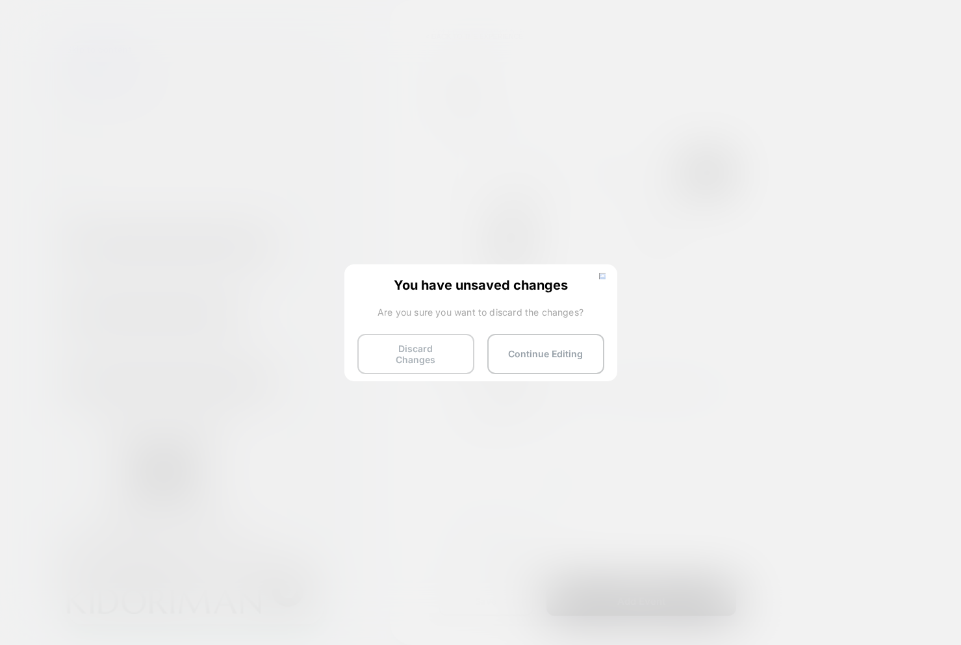
click at [412, 351] on button "Discard Changes" at bounding box center [415, 354] width 117 height 40
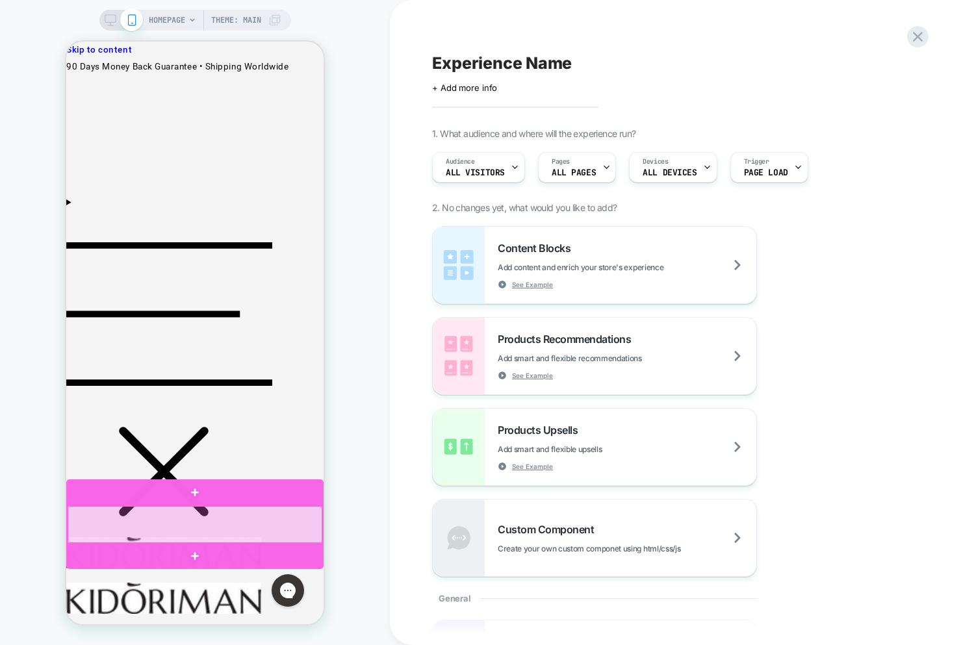
click at [245, 534] on div at bounding box center [195, 524] width 255 height 37
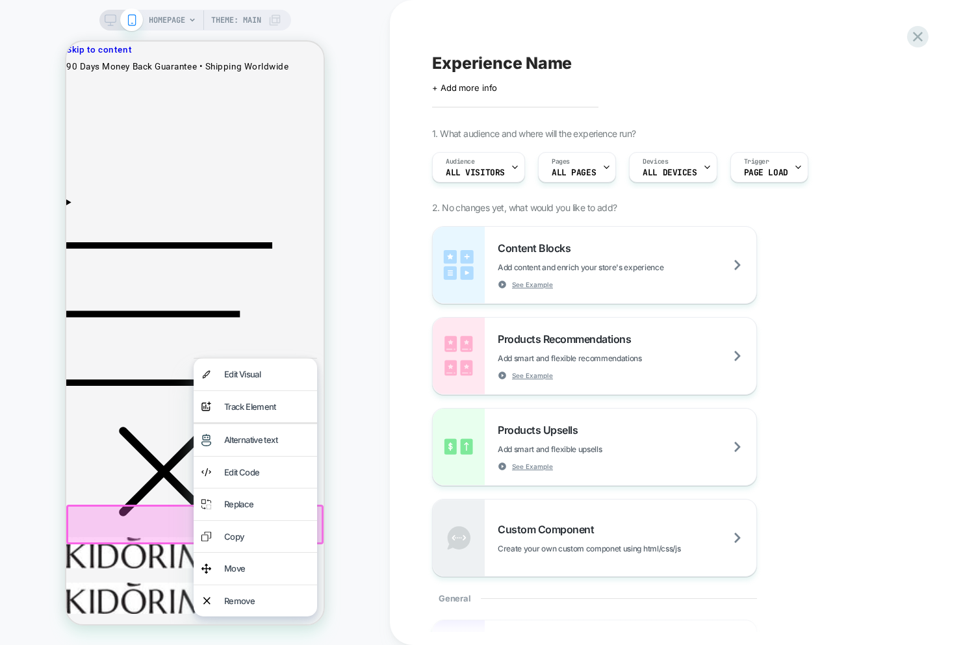
click at [232, 408] on div "Track Element" at bounding box center [266, 407] width 85 height 16
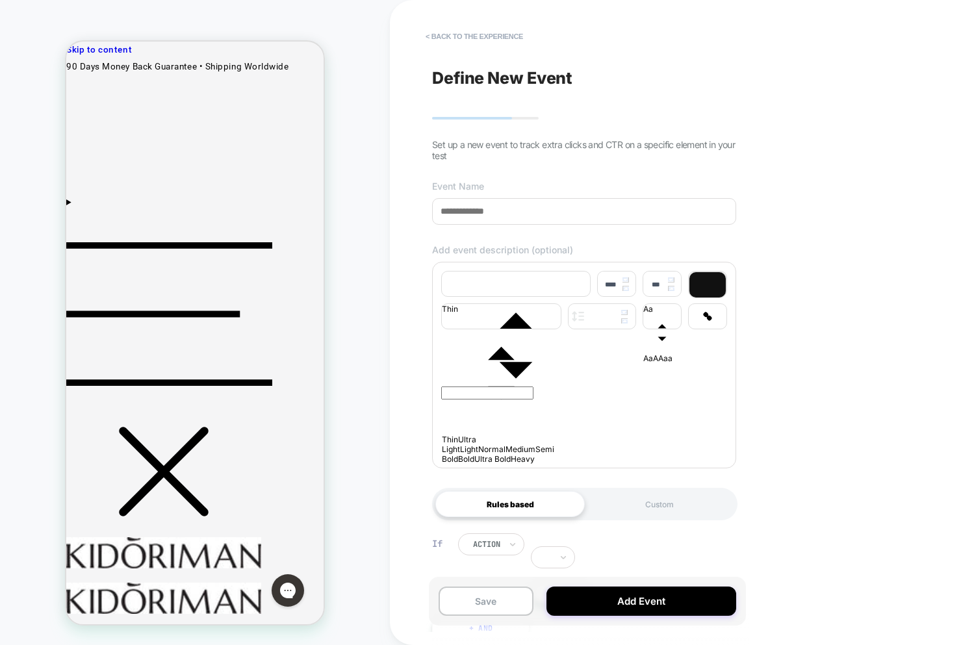
scroll to position [119, 0]
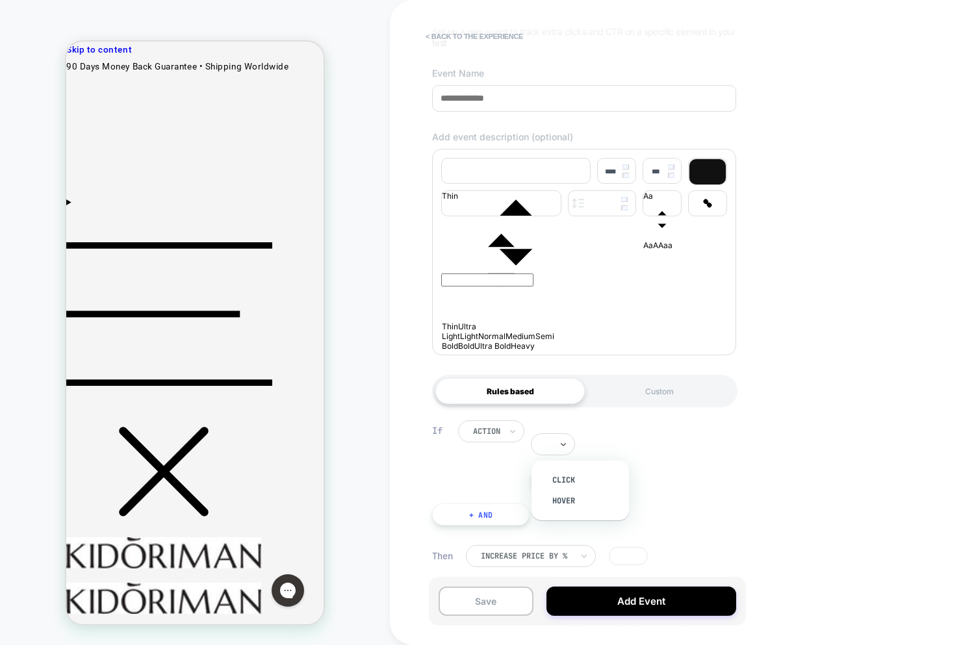
click at [546, 444] on input "text" at bounding box center [548, 444] width 5 height 12
drag, startPoint x: 547, startPoint y: 445, endPoint x: 509, endPoint y: 433, distance: 40.1
click at [548, 446] on input "text" at bounding box center [548, 444] width 5 height 12
click at [486, 427] on div at bounding box center [486, 431] width 27 height 12
drag, startPoint x: 512, startPoint y: 429, endPoint x: 620, endPoint y: 434, distance: 107.9
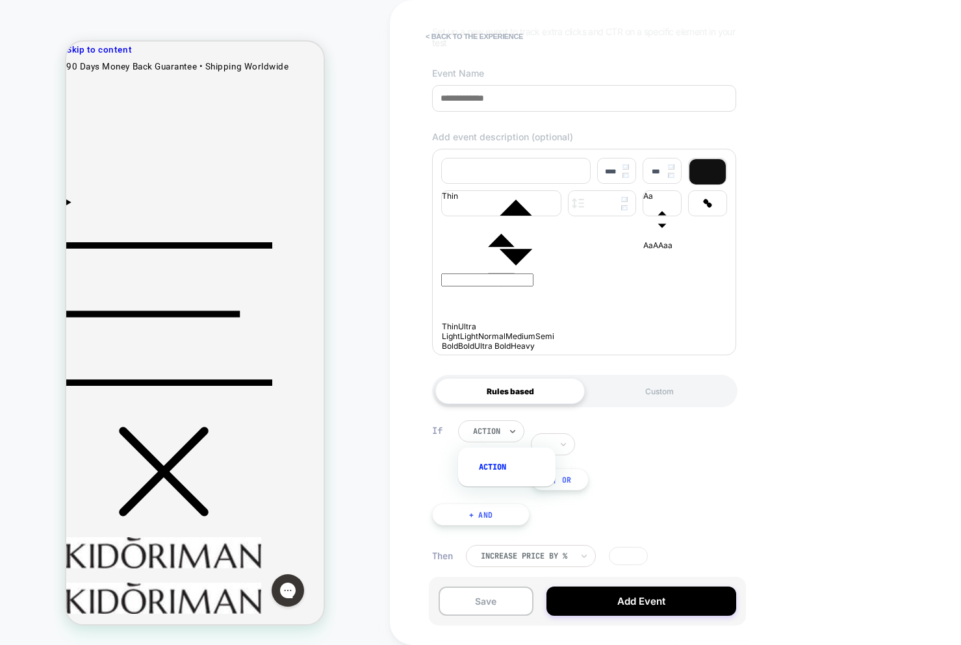
click at [515, 429] on icon at bounding box center [512, 431] width 9 height 13
click at [622, 434] on div "Select is focused ,type to refine list, press Down to open the menu, action || …" at bounding box center [599, 455] width 283 height 70
click at [512, 551] on div "Increase Price by %" at bounding box center [526, 556] width 94 height 10
drag, startPoint x: 653, startPoint y: 525, endPoint x: 644, endPoint y: 532, distance: 10.7
click at [651, 525] on div "If action || Or + And" at bounding box center [583, 473] width 317 height 144
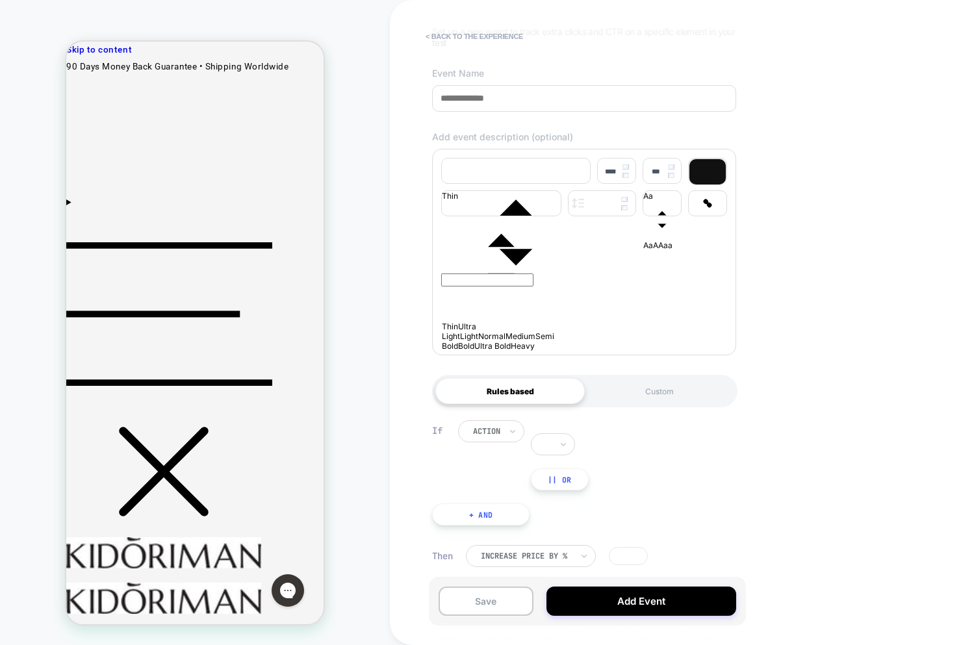
click at [637, 547] on input "*" at bounding box center [628, 556] width 39 height 18
click at [650, 494] on div "If action || Or + And" at bounding box center [583, 473] width 317 height 144
click at [508, 427] on icon at bounding box center [512, 431] width 9 height 13
click at [454, 32] on button "< back to the experience" at bounding box center [474, 36] width 110 height 21
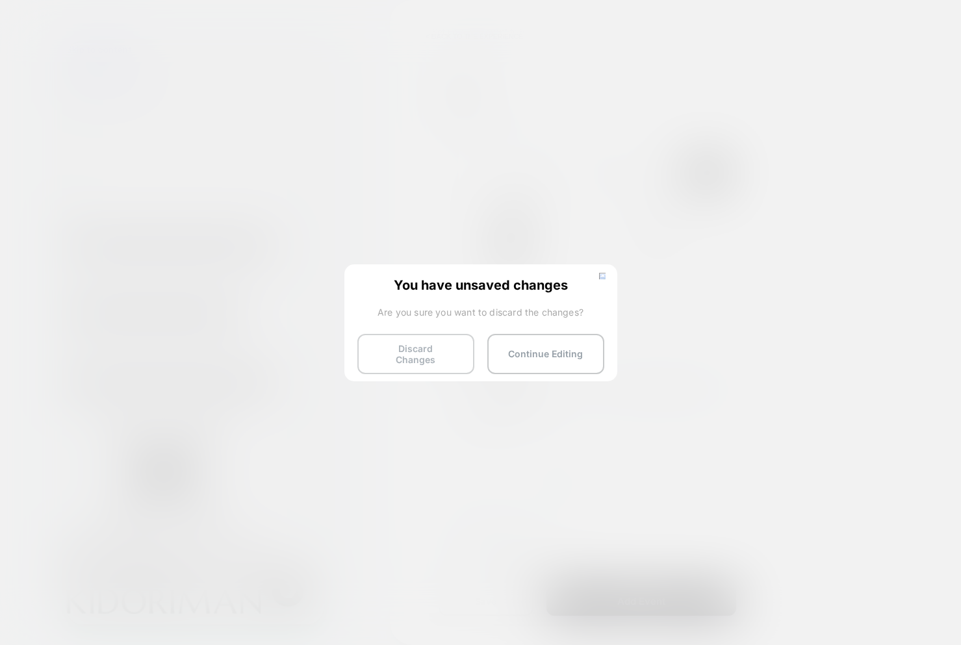
click at [433, 355] on button "Discard Changes" at bounding box center [415, 354] width 117 height 40
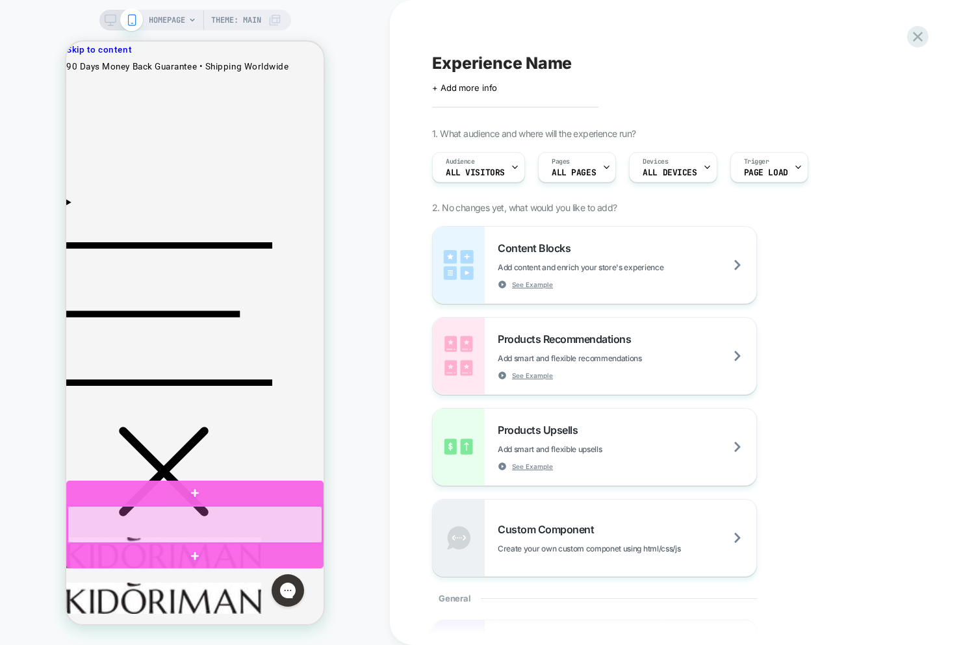
click at [294, 536] on div at bounding box center [195, 524] width 255 height 37
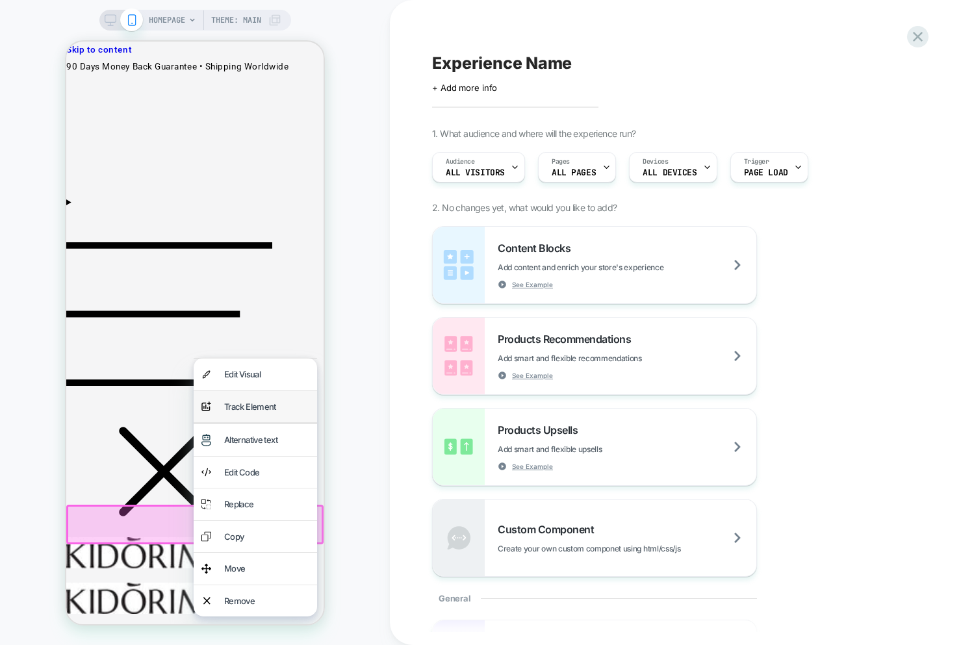
click at [259, 407] on div "Track Element" at bounding box center [266, 407] width 85 height 16
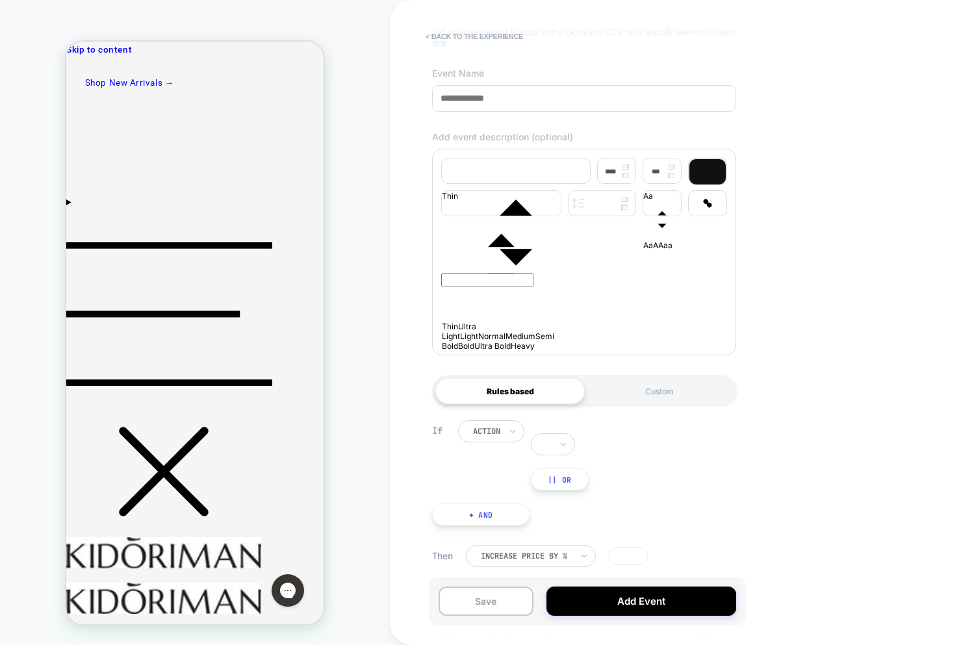
click at [497, 424] on div "action" at bounding box center [486, 431] width 30 height 14
click at [545, 442] on div at bounding box center [548, 444] width 8 height 14
click at [444, 475] on div "If action || Or" at bounding box center [584, 455] width 304 height 70
click at [485, 443] on div at bounding box center [480, 444] width 44 height 22
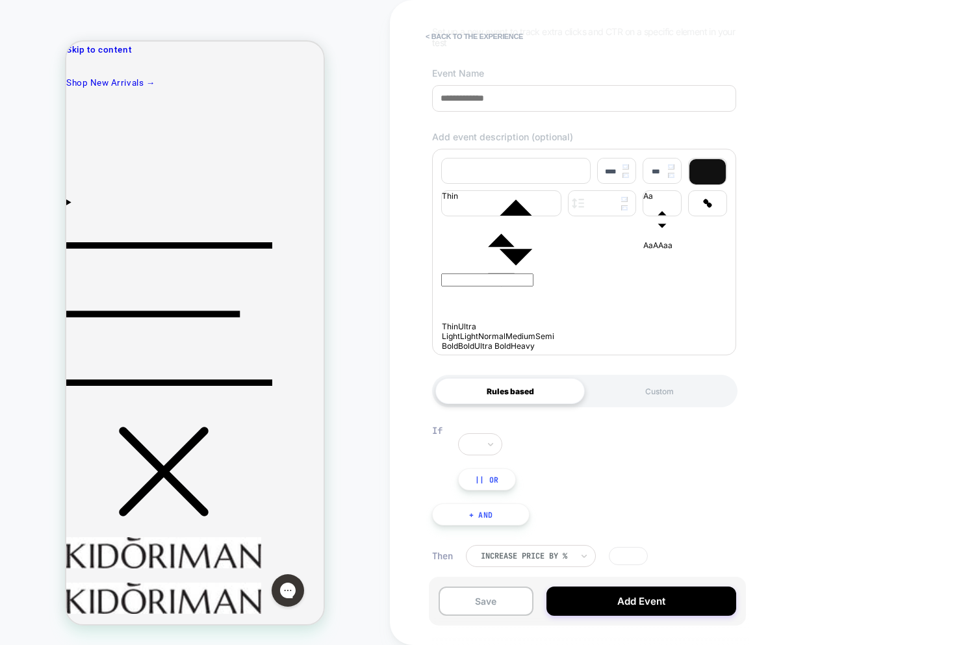
click at [524, 440] on div at bounding box center [491, 444] width 66 height 22
drag, startPoint x: 433, startPoint y: 419, endPoint x: 434, endPoint y: 430, distance: 11.2
click at [433, 425] on div "If || Or + And" at bounding box center [583, 473] width 317 height 144
click at [447, 453] on div "If || Or" at bounding box center [584, 455] width 304 height 70
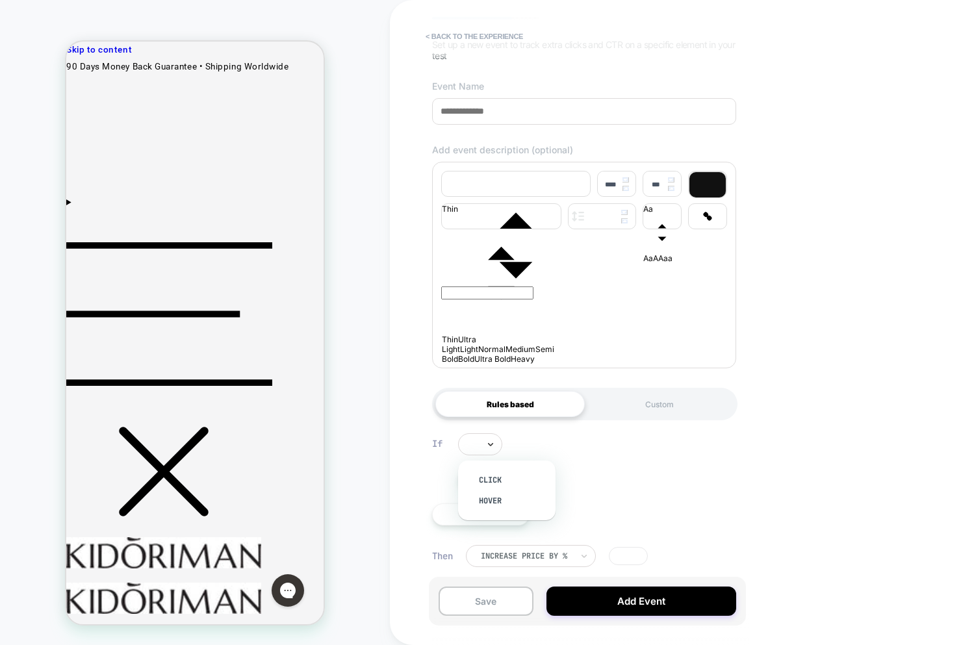
click at [486, 443] on div at bounding box center [480, 444] width 44 height 22
click at [587, 457] on div "|| Or" at bounding box center [599, 461] width 283 height 57
click at [629, 394] on div "Custom" at bounding box center [658, 404] width 149 height 26
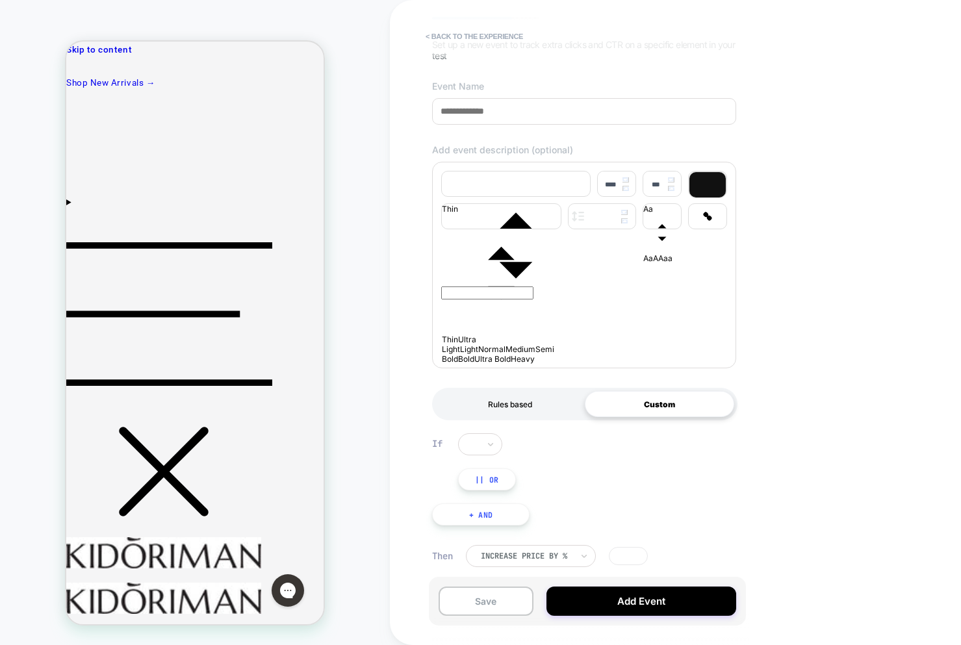
click at [491, 403] on div "Rules based" at bounding box center [509, 404] width 149 height 26
click at [462, 449] on div at bounding box center [480, 444] width 44 height 22
click at [534, 446] on div "|| Or" at bounding box center [599, 461] width 283 height 57
click at [496, 440] on div at bounding box center [480, 444] width 44 height 22
click at [479, 488] on div "click" at bounding box center [513, 480] width 84 height 21
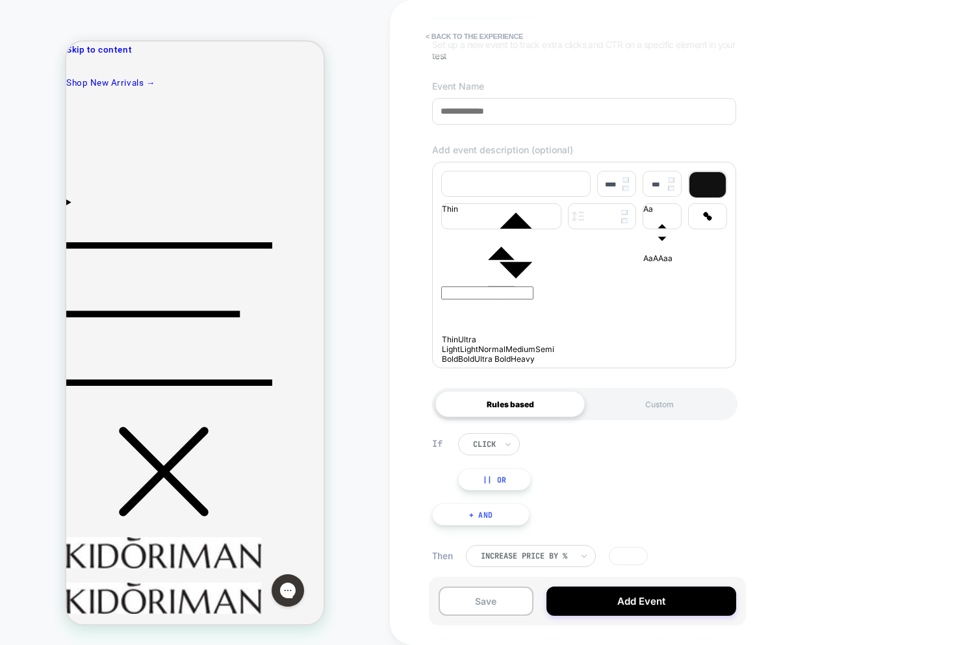
click at [479, 447] on div at bounding box center [484, 444] width 23 height 12
click at [490, 494] on div "hover" at bounding box center [513, 500] width 84 height 21
click at [487, 449] on div at bounding box center [484, 444] width 23 height 12
click at [491, 470] on div "click" at bounding box center [513, 480] width 84 height 21
drag, startPoint x: 575, startPoint y: 468, endPoint x: 458, endPoint y: 457, distance: 117.4
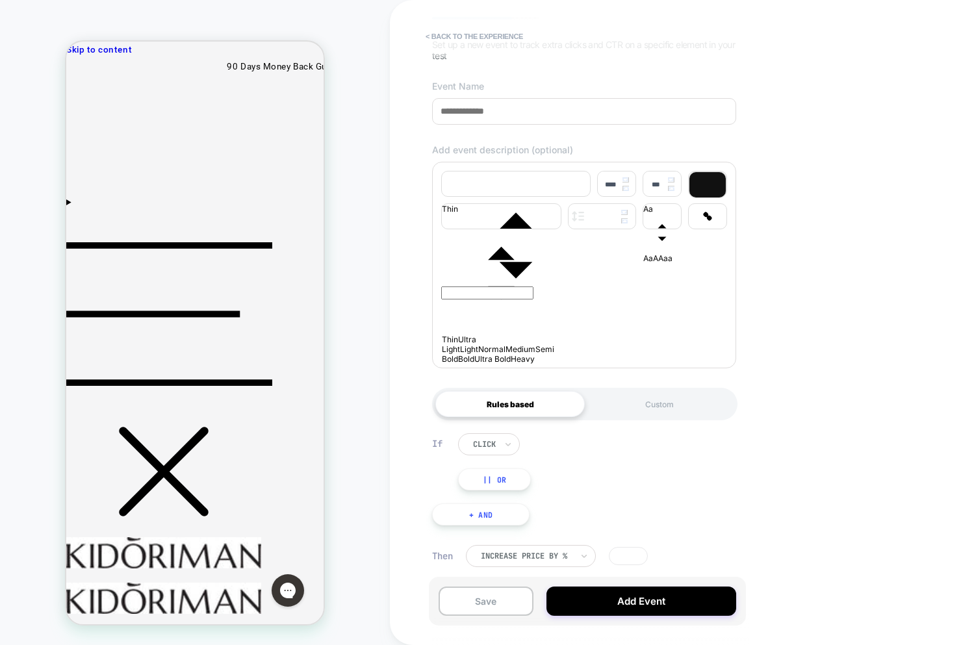
click at [574, 468] on div "click || Or" at bounding box center [599, 461] width 283 height 57
click at [469, 42] on button "< back to the experience" at bounding box center [474, 36] width 110 height 21
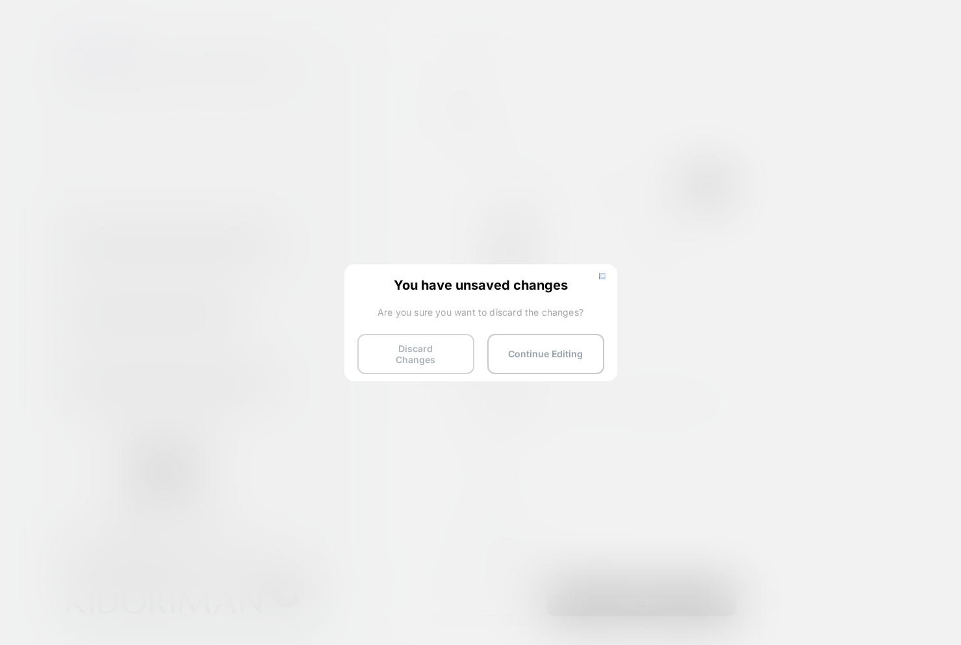
click at [427, 346] on button "Discard Changes" at bounding box center [415, 354] width 117 height 40
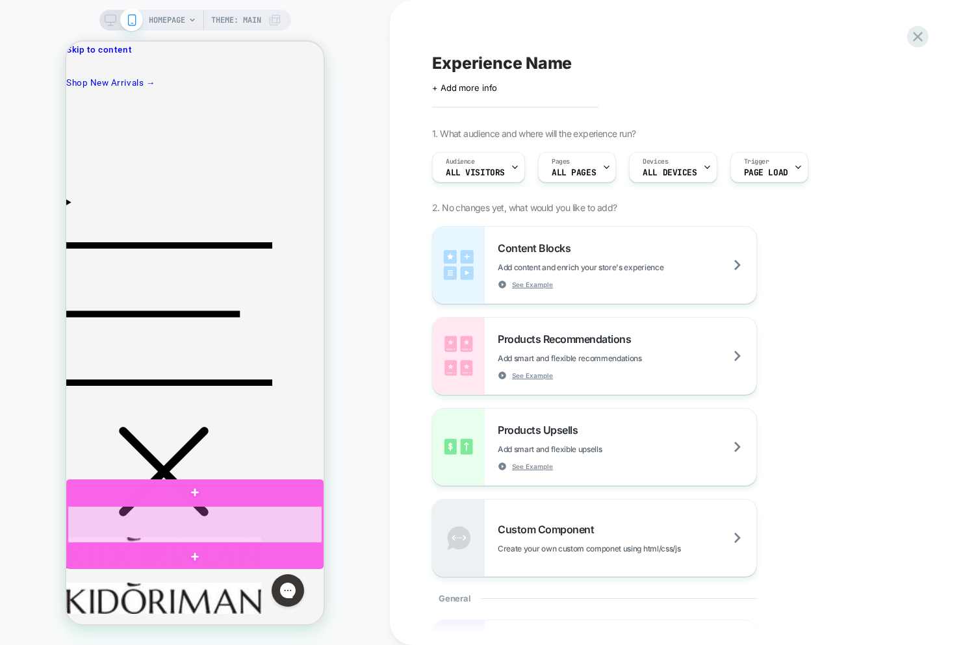
click at [175, 535] on div at bounding box center [195, 524] width 255 height 37
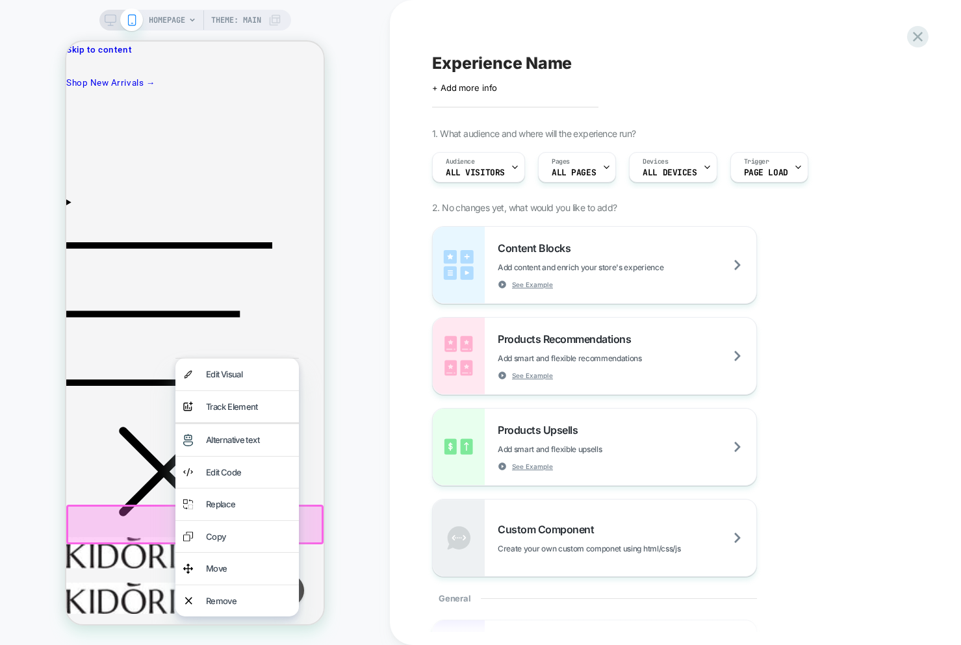
click at [229, 405] on div "Track Element" at bounding box center [248, 407] width 85 height 16
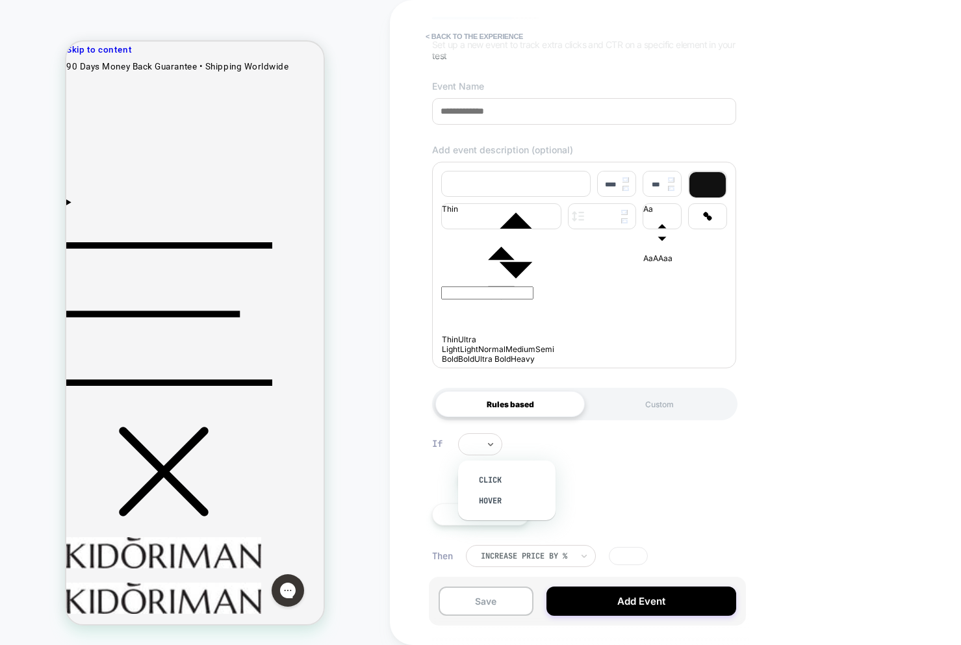
click at [484, 444] on div at bounding box center [480, 444] width 44 height 22
click at [553, 449] on div "|| Or" at bounding box center [599, 461] width 283 height 57
click at [477, 451] on div at bounding box center [480, 444] width 44 height 22
click at [453, 42] on button "< back to the experience" at bounding box center [474, 36] width 110 height 21
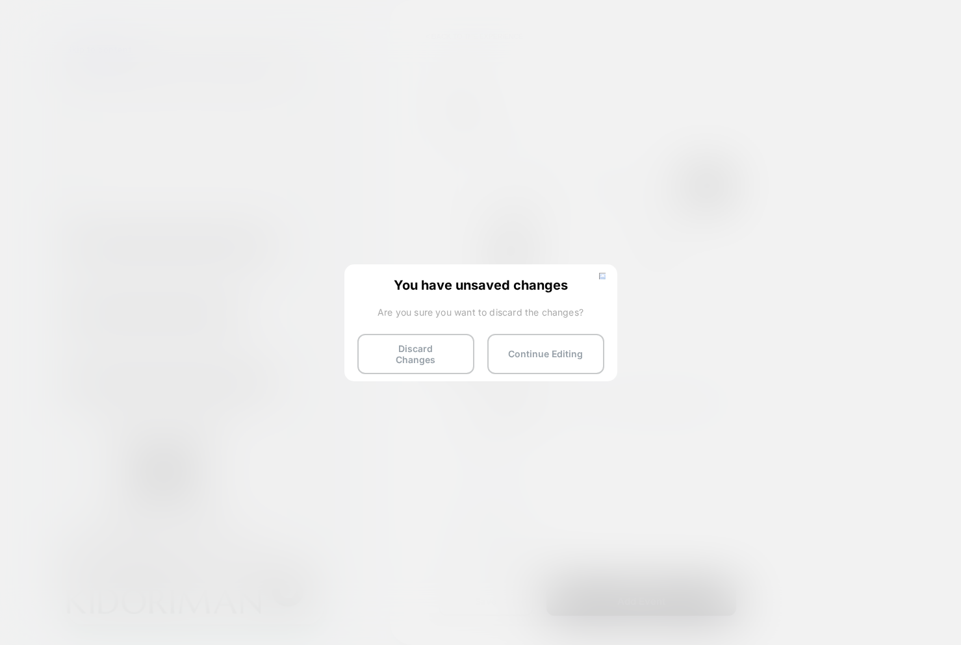
click at [411, 358] on button "Discard Changes" at bounding box center [415, 354] width 117 height 40
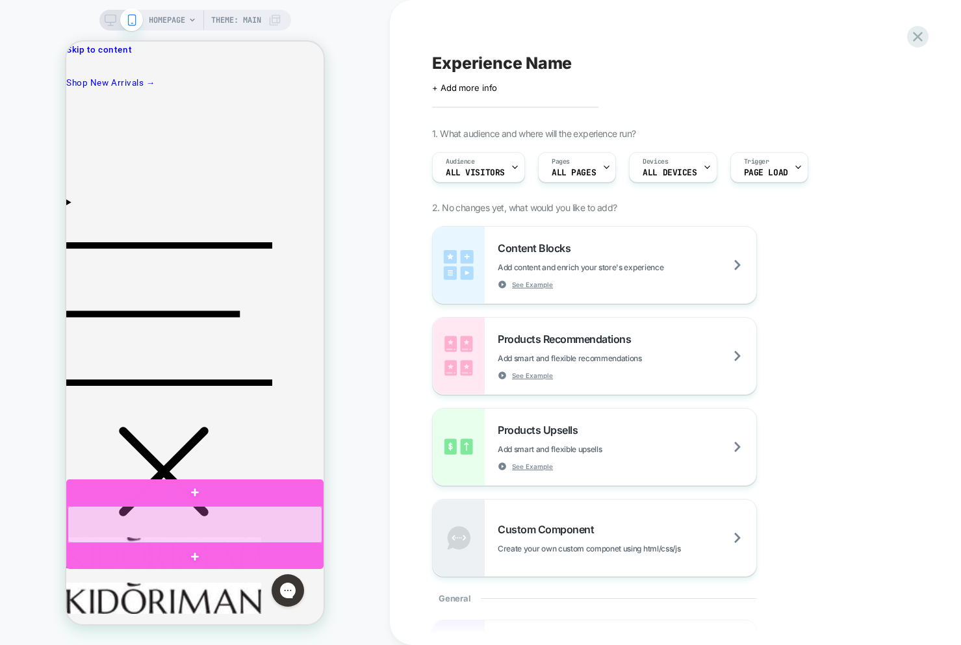
click at [291, 524] on div at bounding box center [195, 524] width 255 height 37
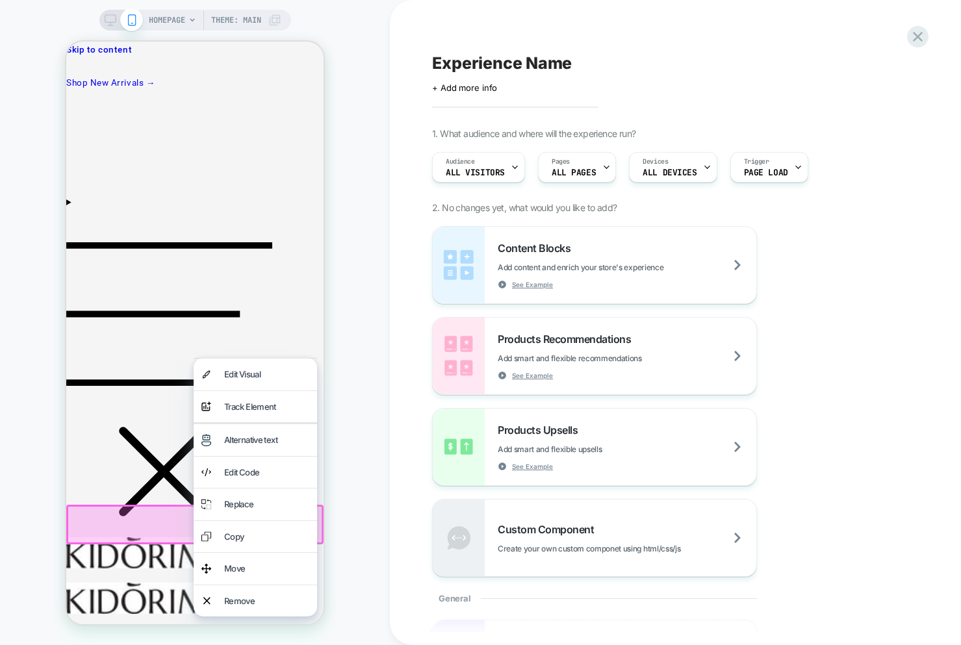
click at [253, 407] on div "Track Element" at bounding box center [266, 407] width 85 height 16
